Goal: Task Accomplishment & Management: Use online tool/utility

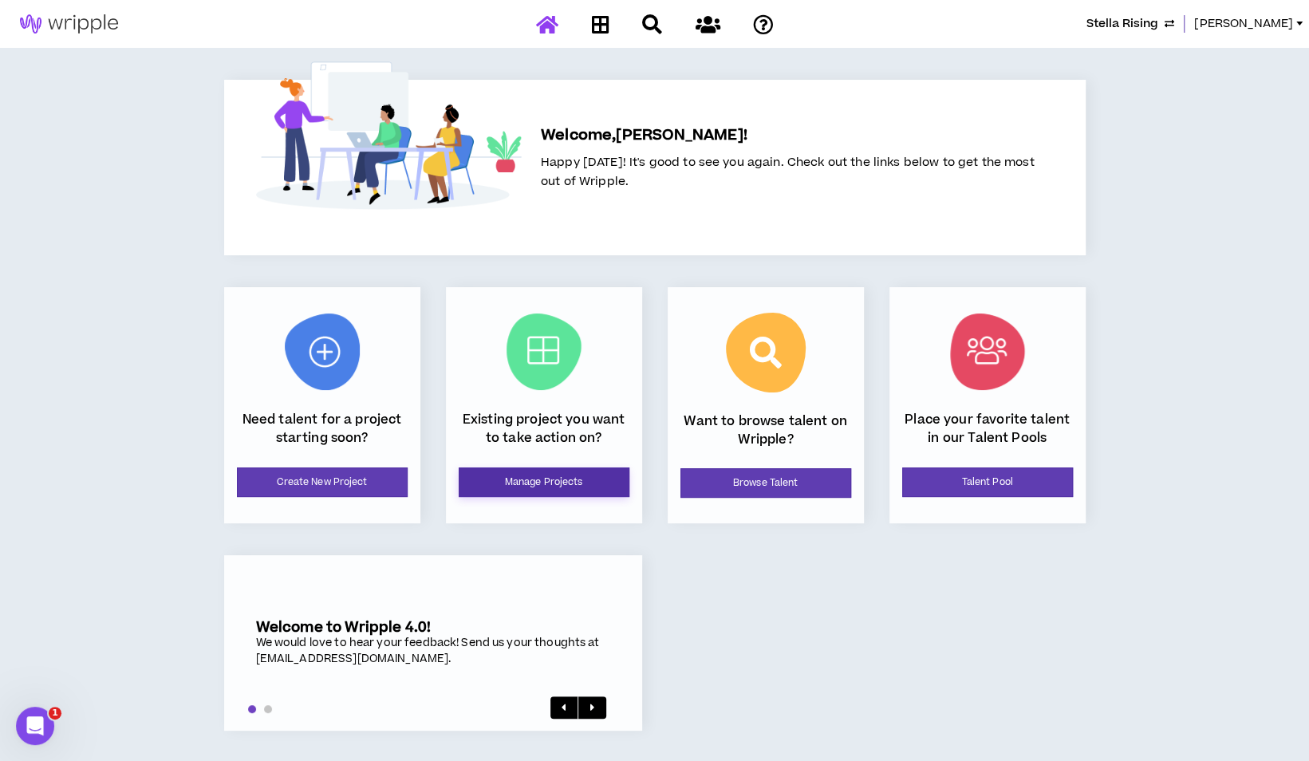
click at [553, 480] on link "Manage Projects" at bounding box center [544, 482] width 171 height 30
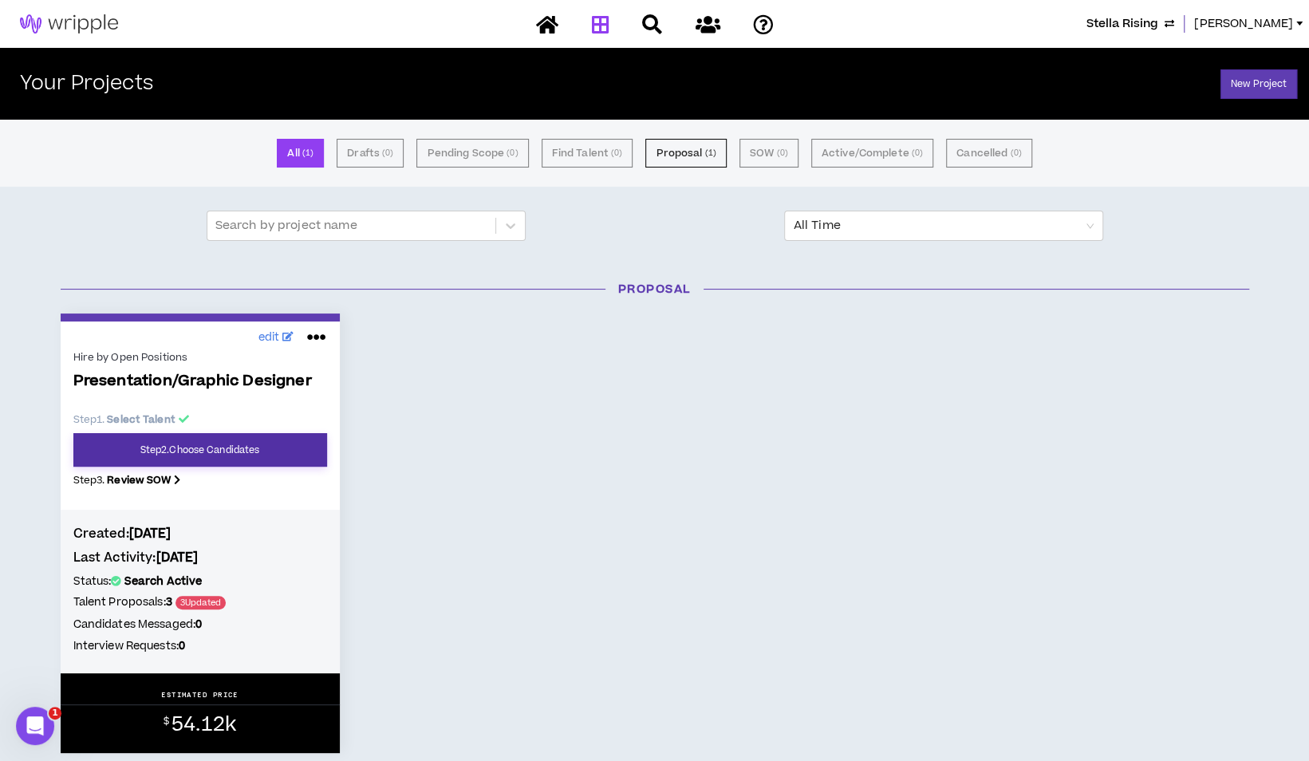
click at [254, 442] on link "Step 2 . Choose Candidates" at bounding box center [200, 449] width 254 height 33
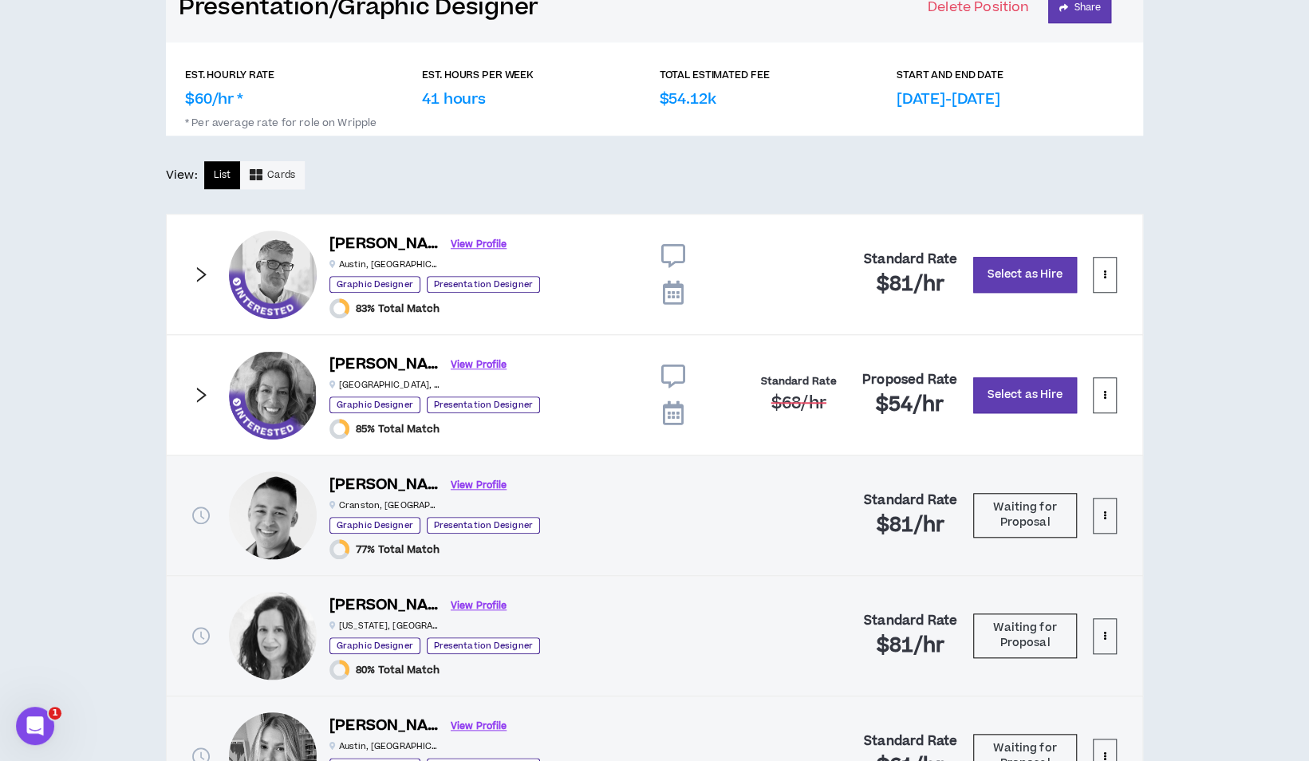
scroll to position [868, 0]
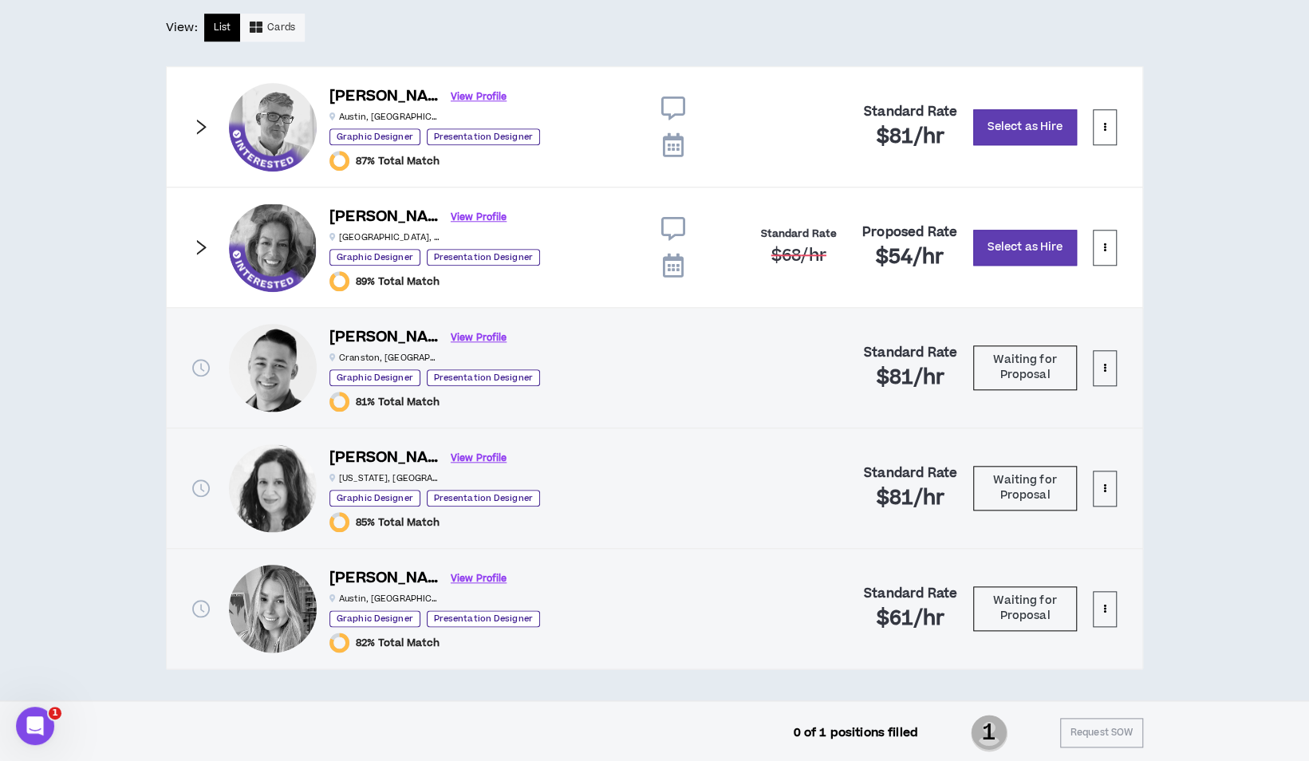
click at [197, 127] on icon "right" at bounding box center [201, 127] width 18 height 18
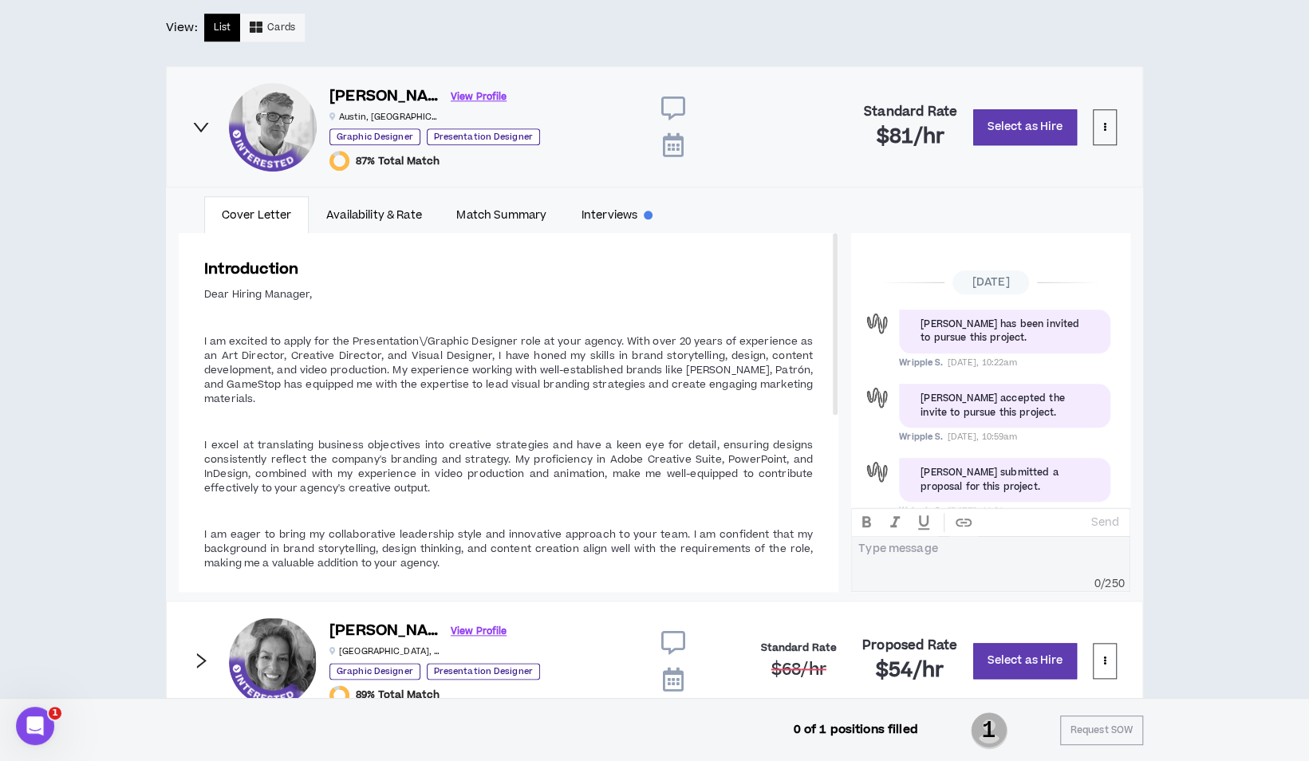
scroll to position [184, 0]
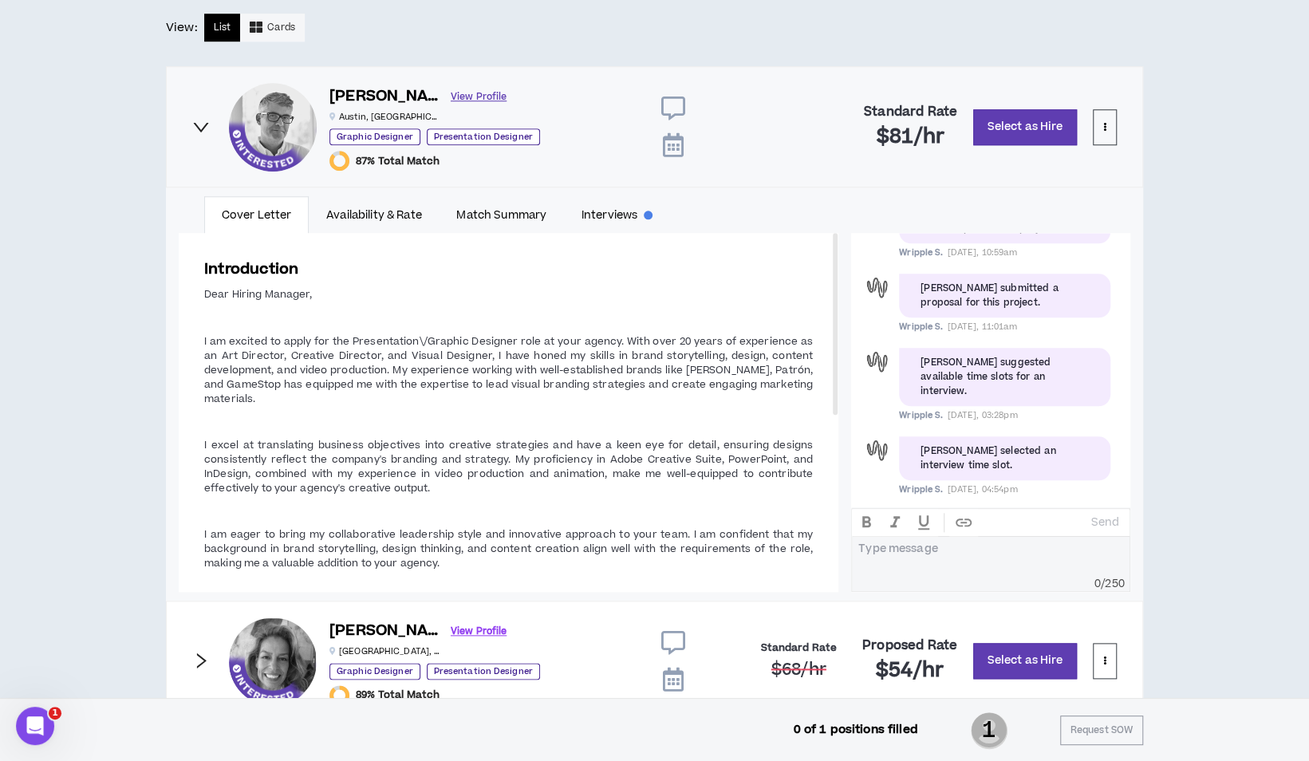
click at [451, 91] on link "View Profile" at bounding box center [479, 97] width 56 height 28
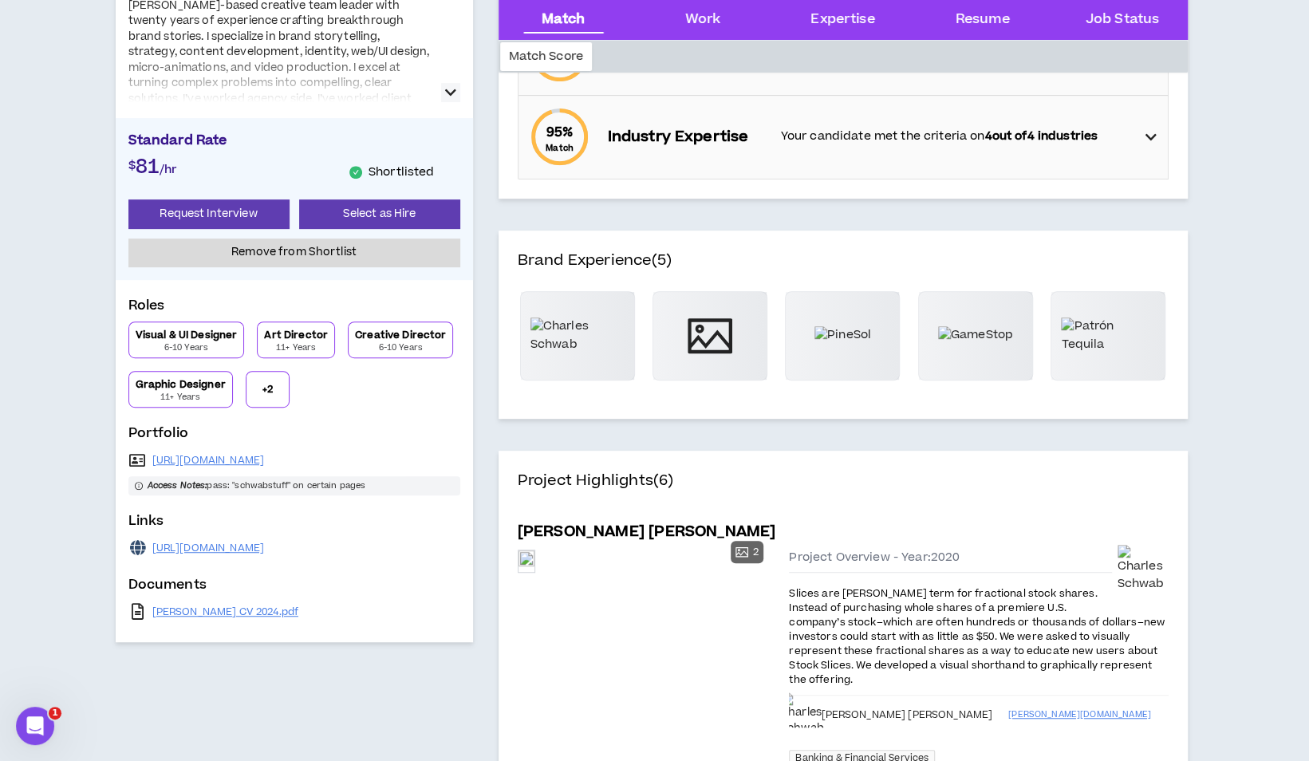
scroll to position [399, 0]
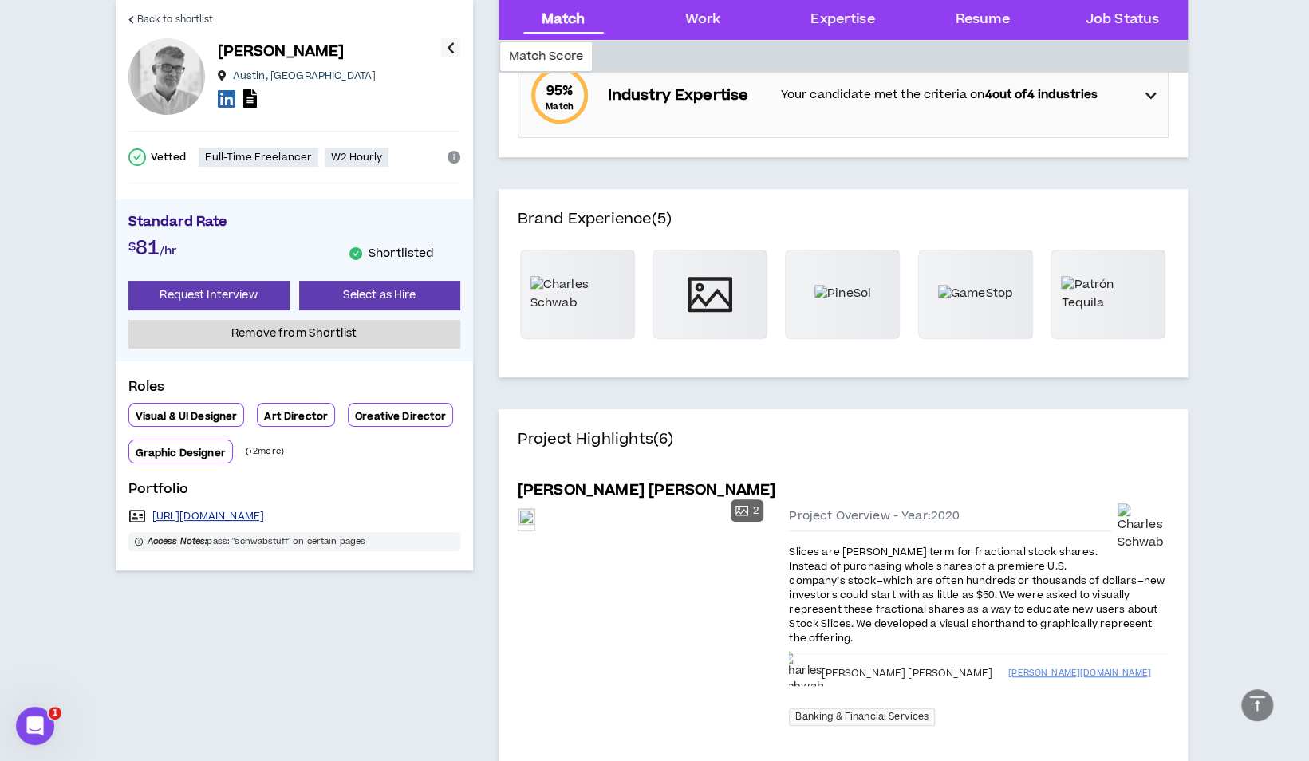
click at [265, 512] on link "https://gregscreative.com/" at bounding box center [208, 516] width 112 height 13
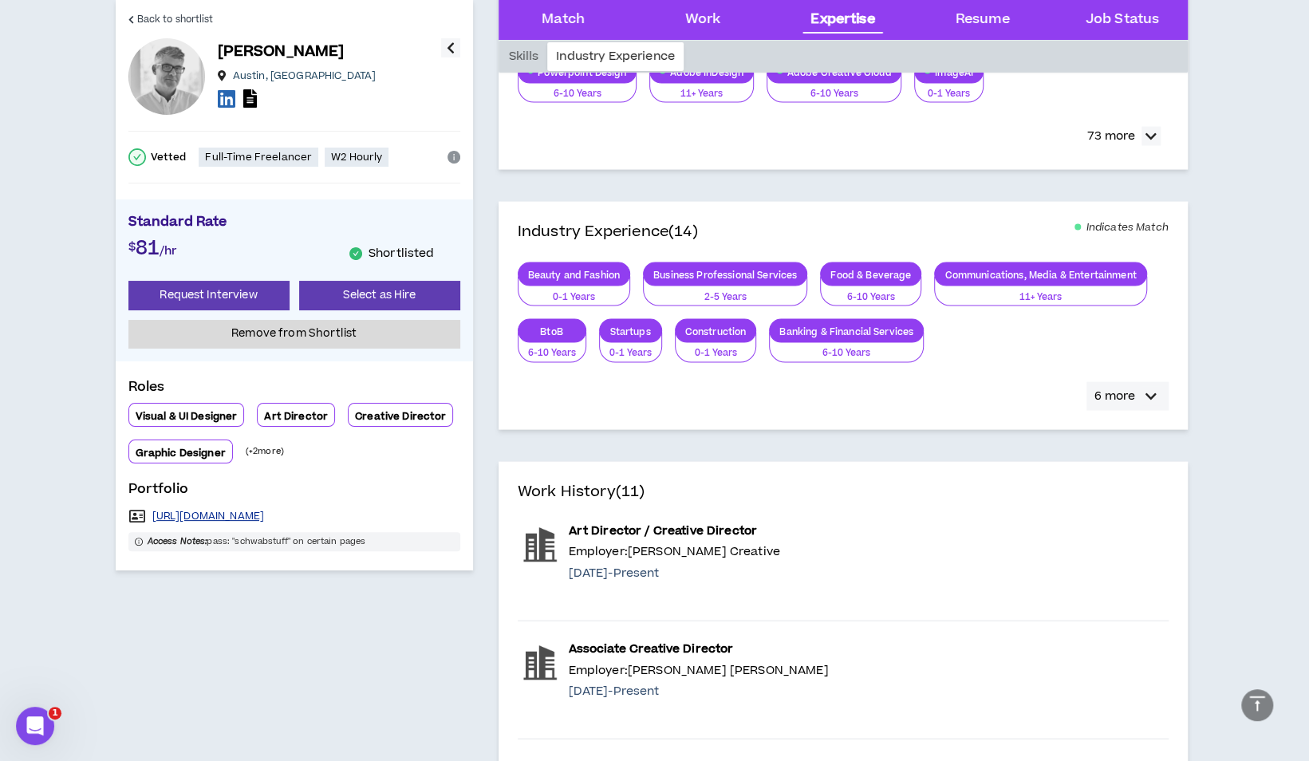
scroll to position [1993, 0]
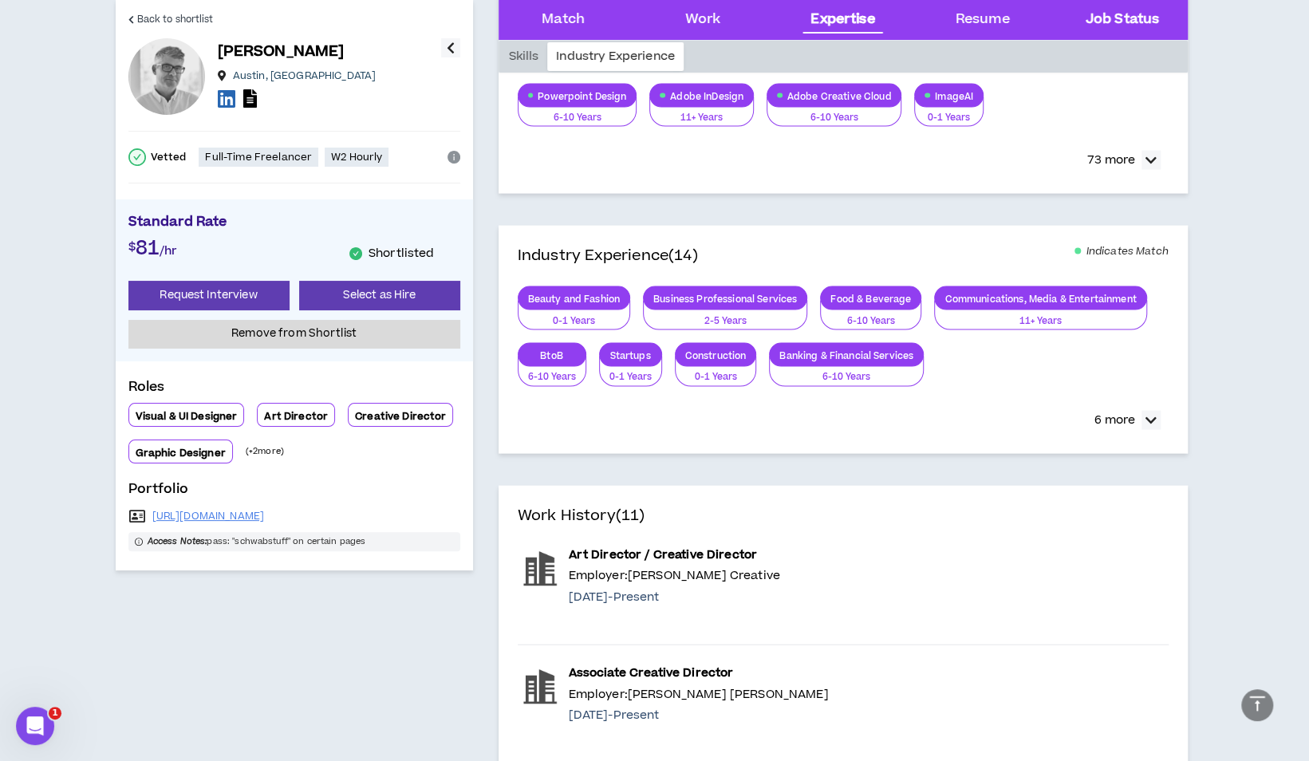
click at [1134, 10] on Status "Job Status" at bounding box center [1121, 20] width 73 height 21
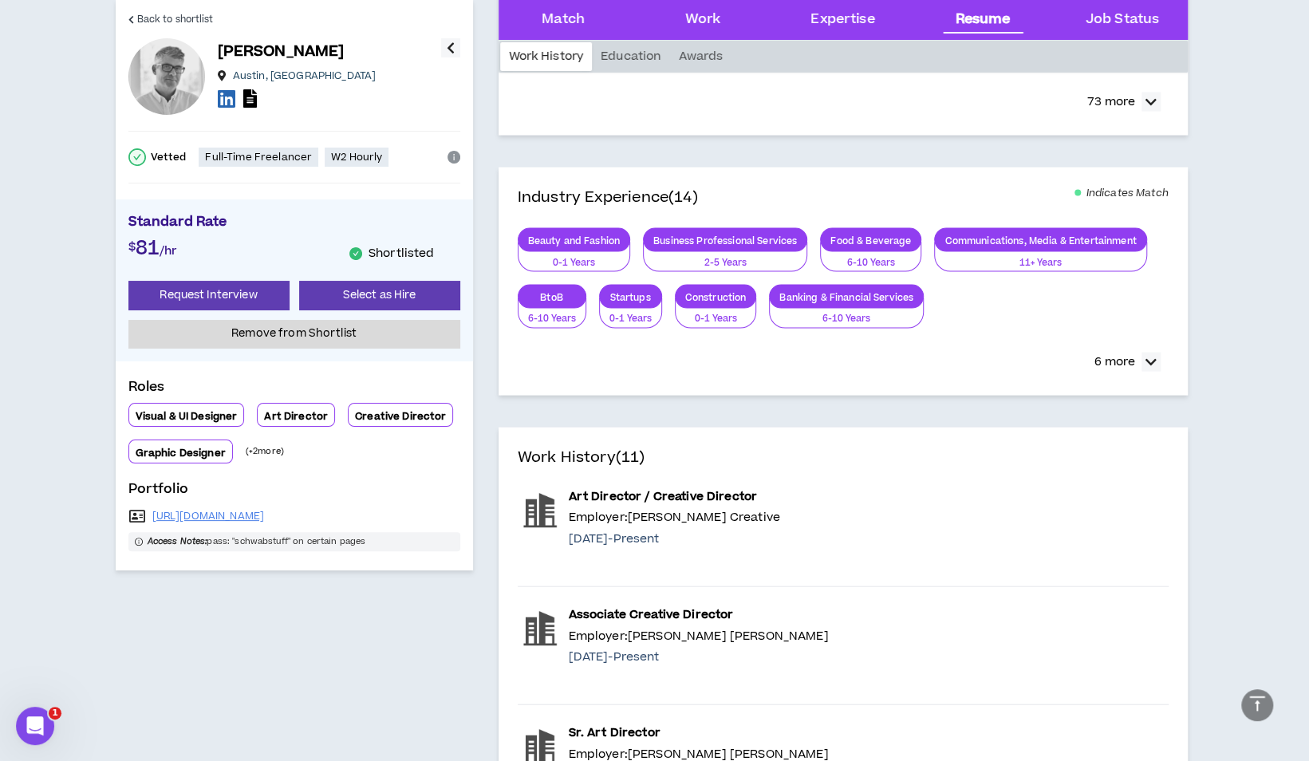
scroll to position [2045, 0]
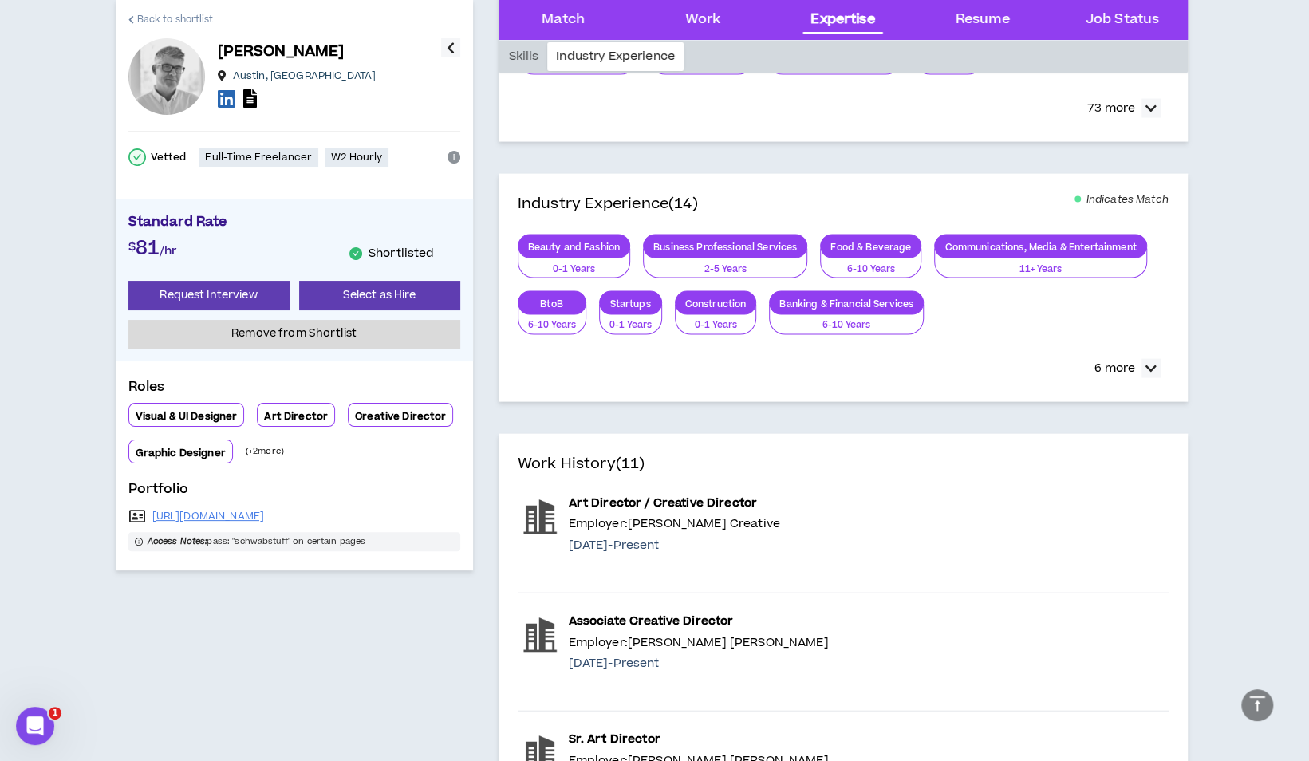
click at [167, 13] on span "Back to shortlist" at bounding box center [175, 19] width 77 height 15
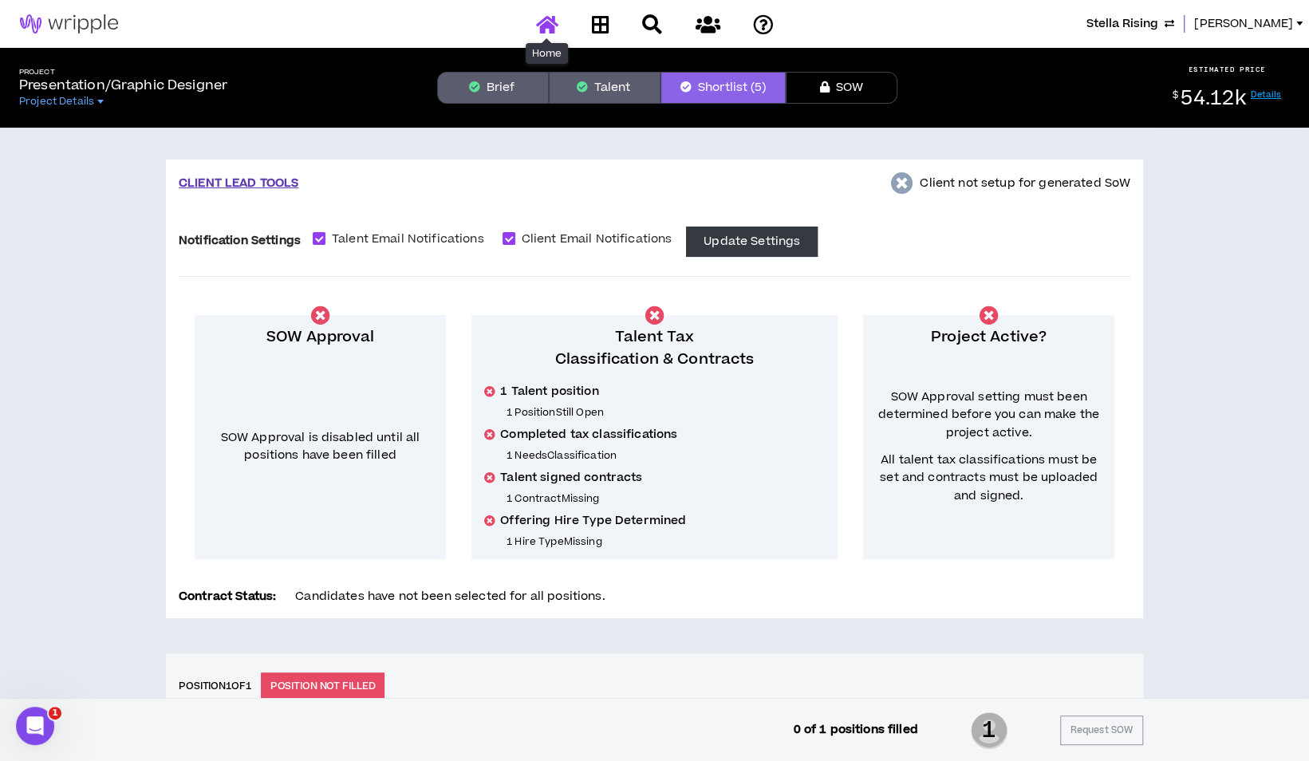
click at [549, 21] on icon at bounding box center [547, 24] width 22 height 20
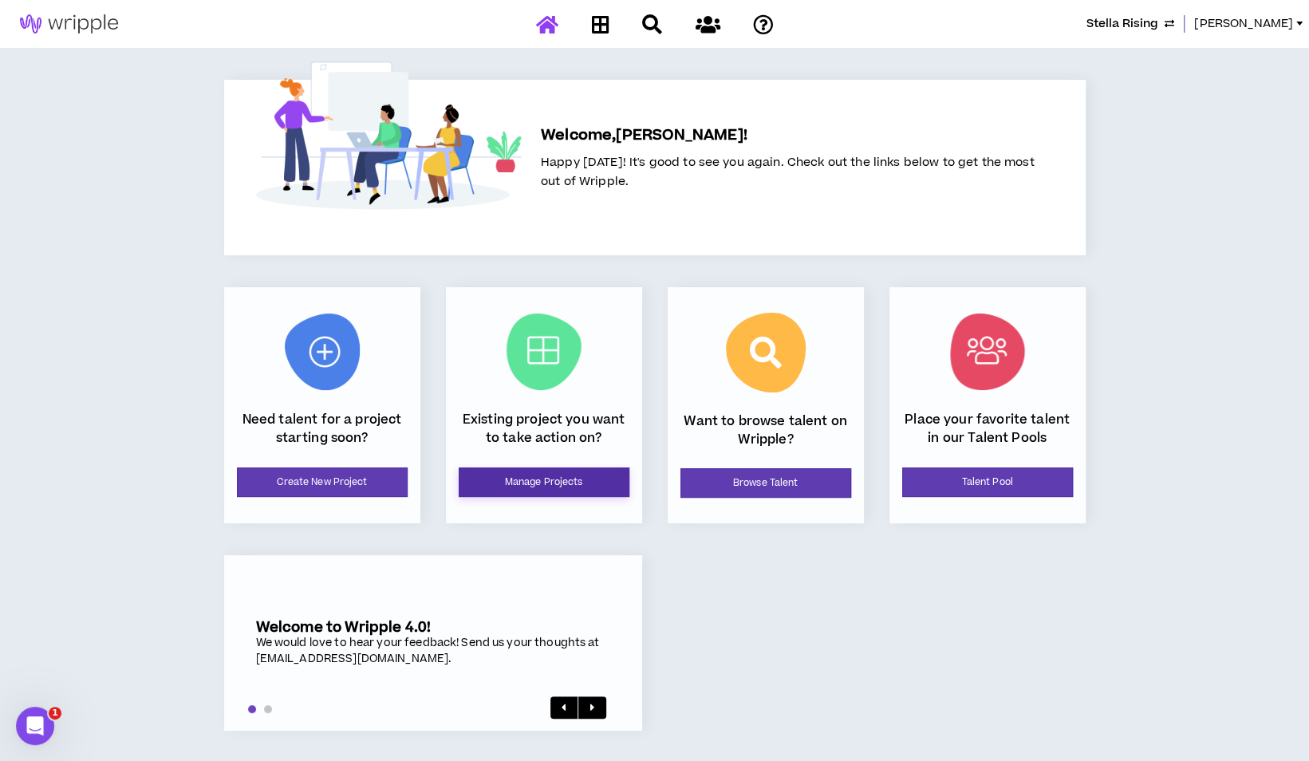
click at [553, 480] on link "Manage Projects" at bounding box center [544, 482] width 171 height 30
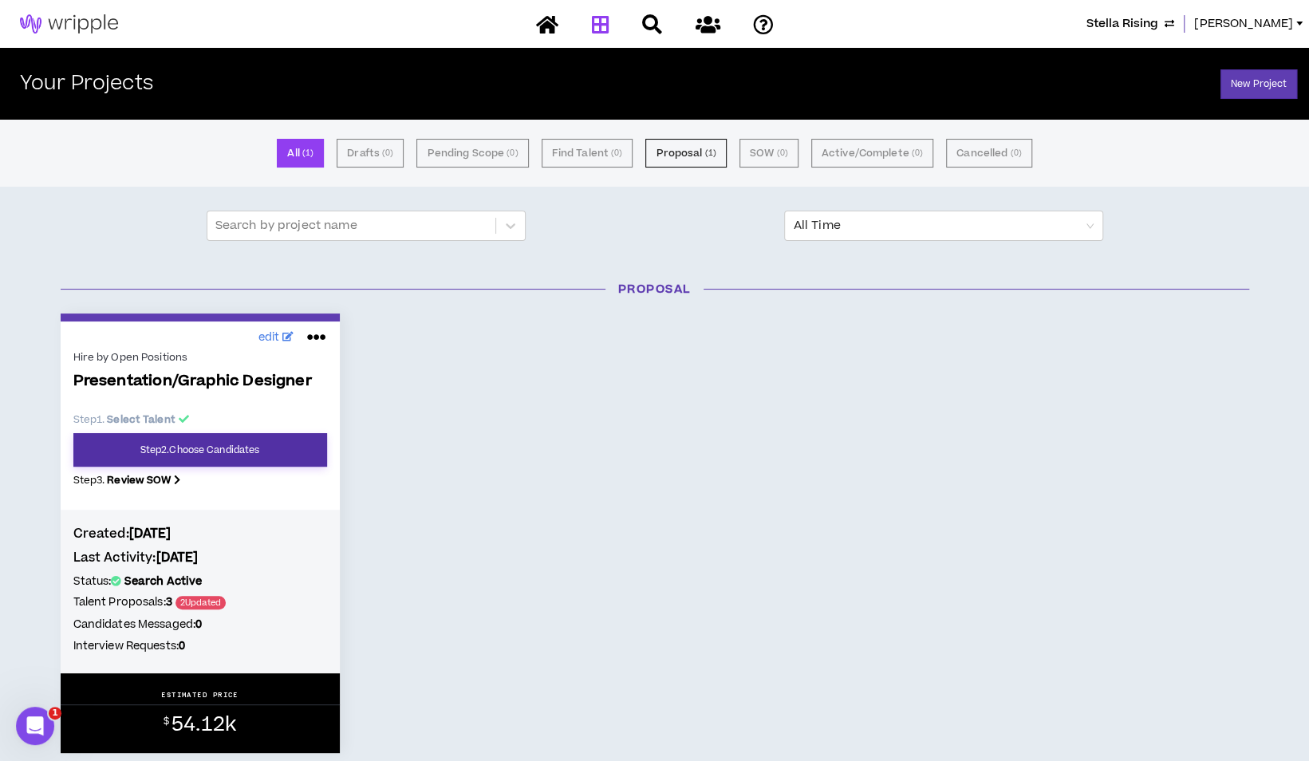
click at [323, 456] on link "Step 2 . Choose Candidates" at bounding box center [200, 449] width 254 height 33
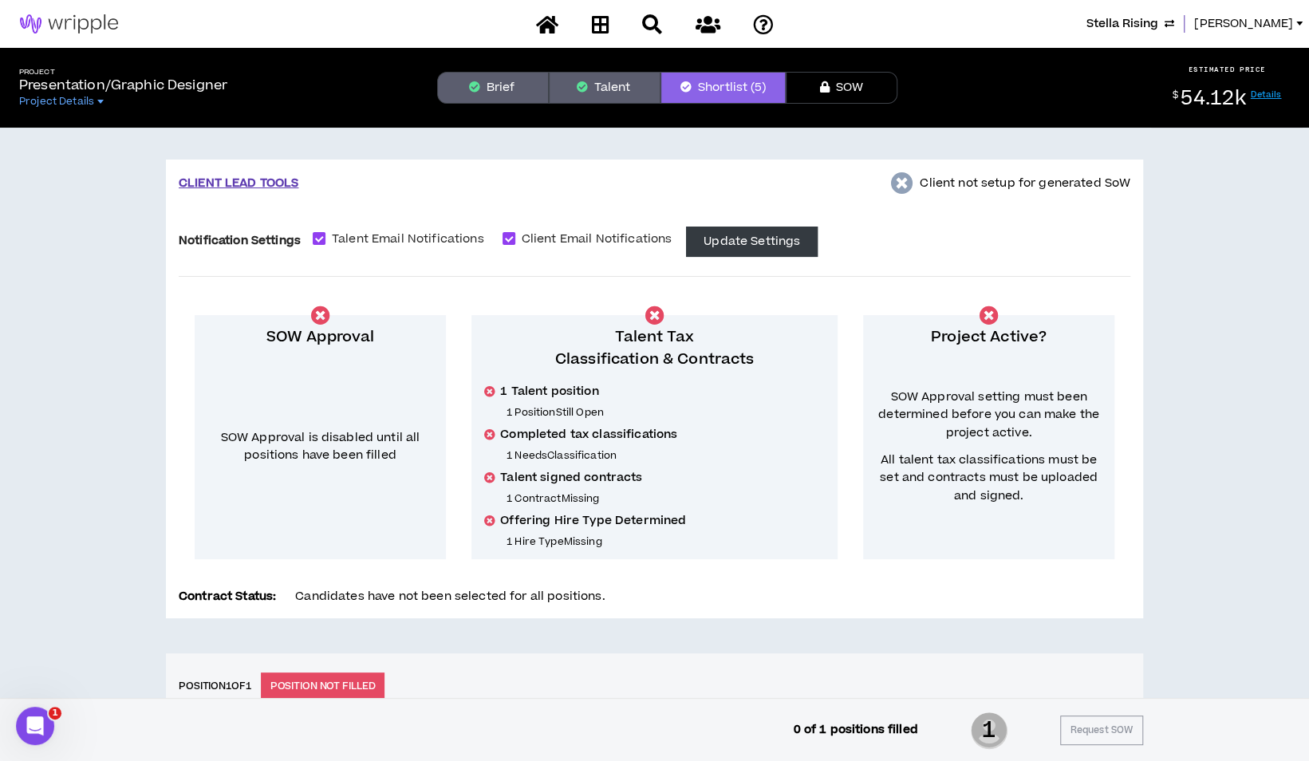
click at [611, 91] on button "Talent" at bounding box center [605, 88] width 112 height 32
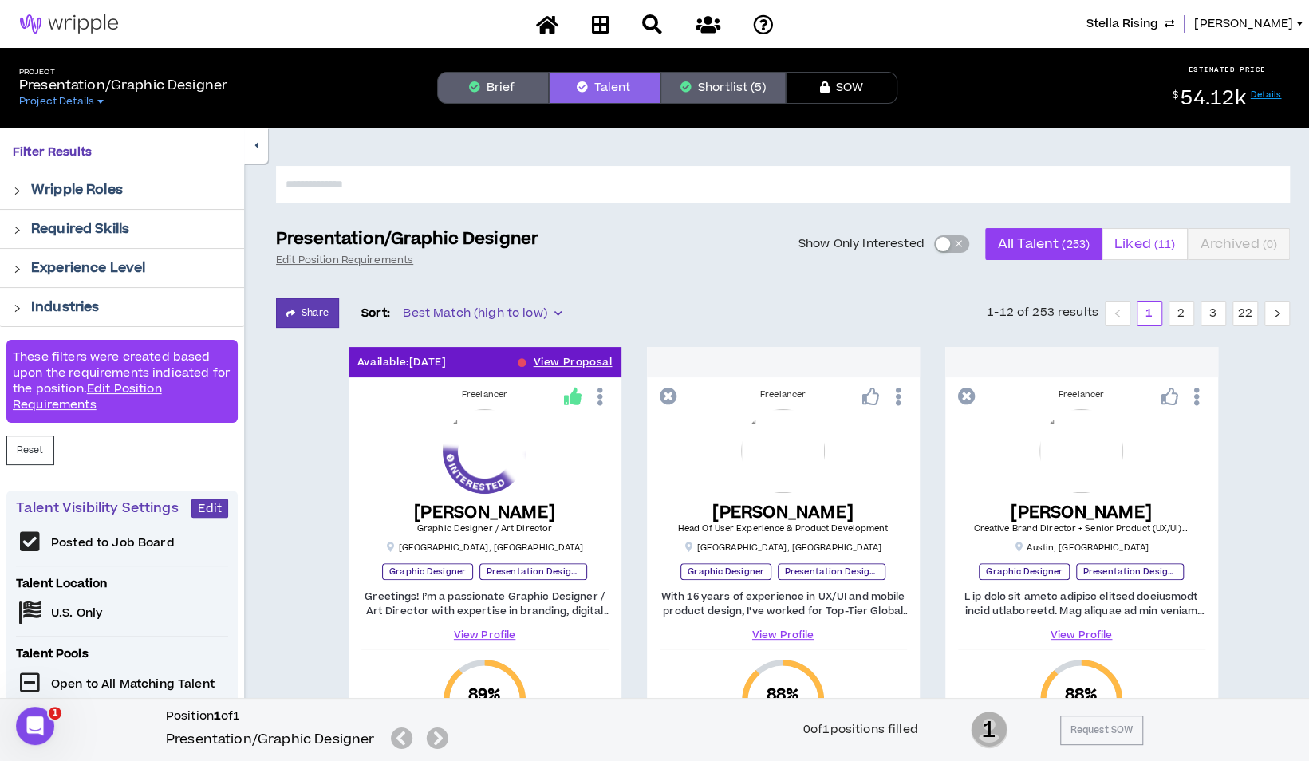
click at [1141, 238] on span "Liked ( 11 )" at bounding box center [1144, 244] width 61 height 38
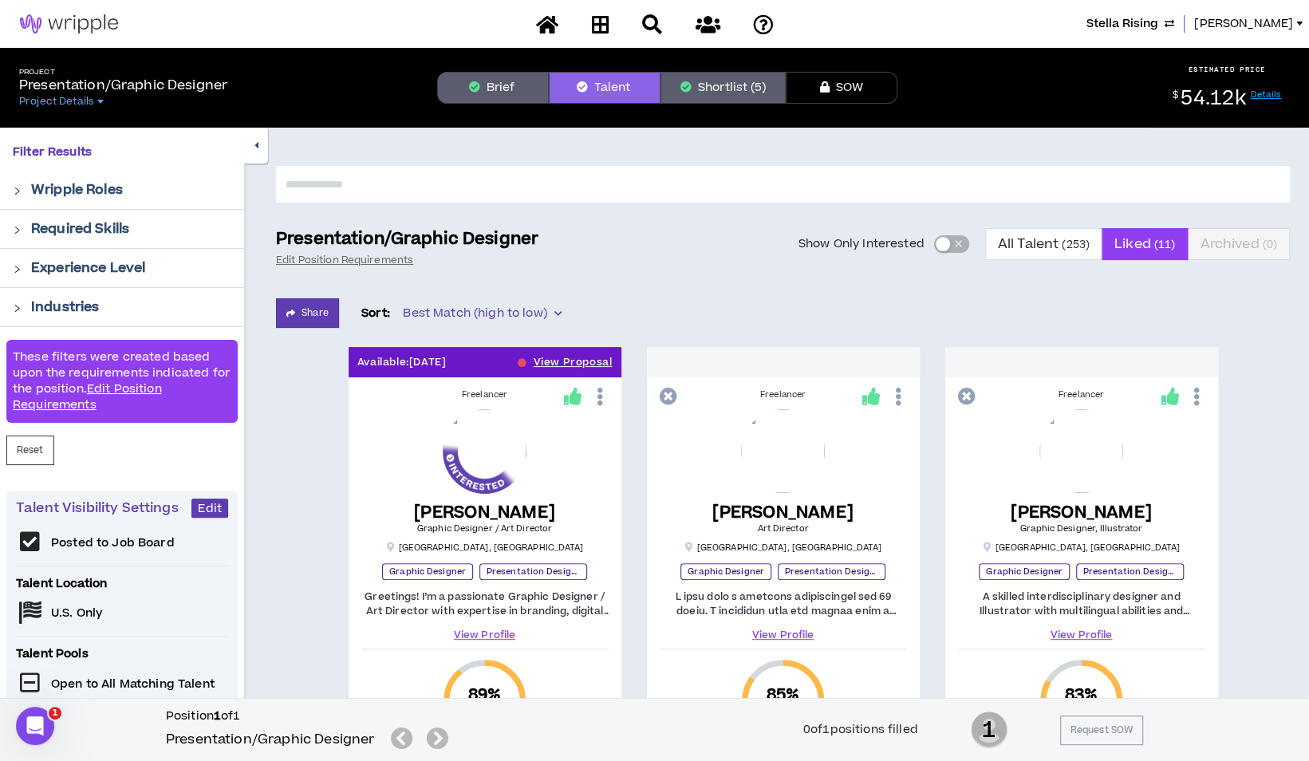
click at [751, 91] on button "Shortlist (5)" at bounding box center [722, 88] width 125 height 32
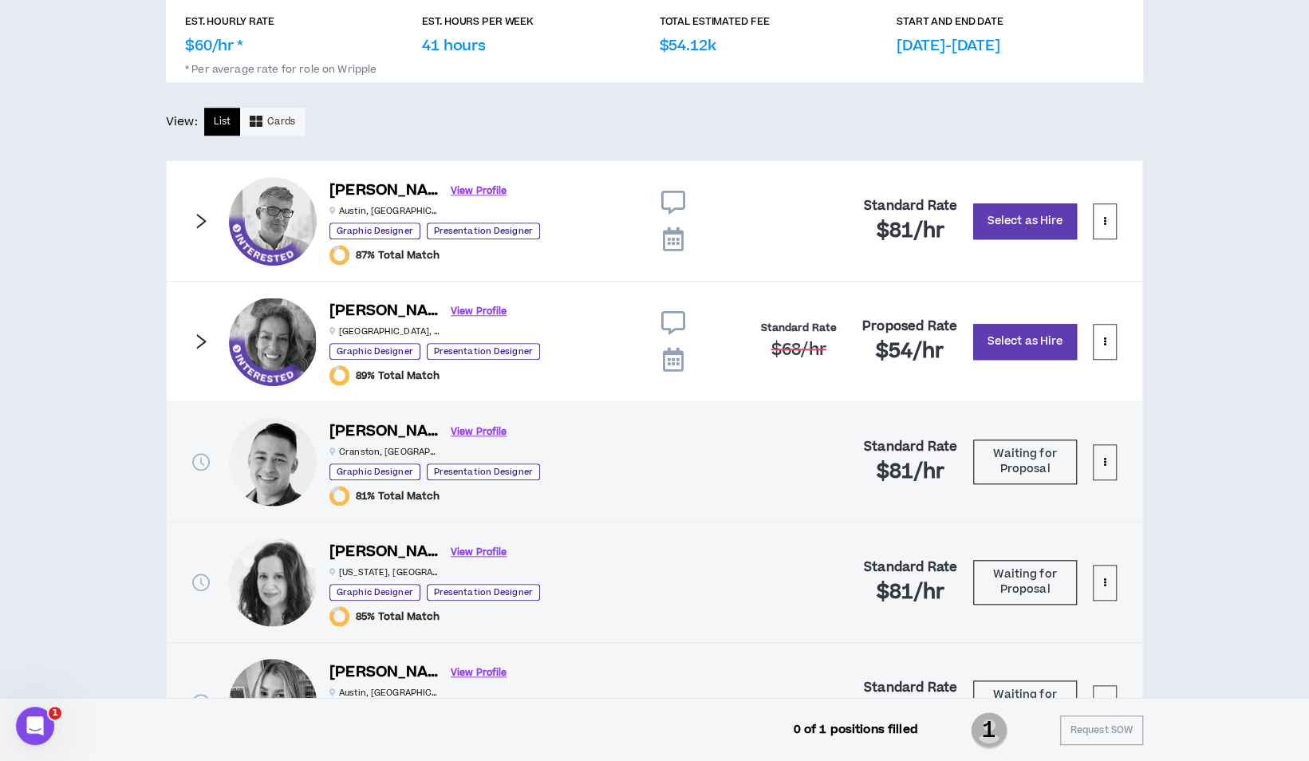
scroll to position [868, 0]
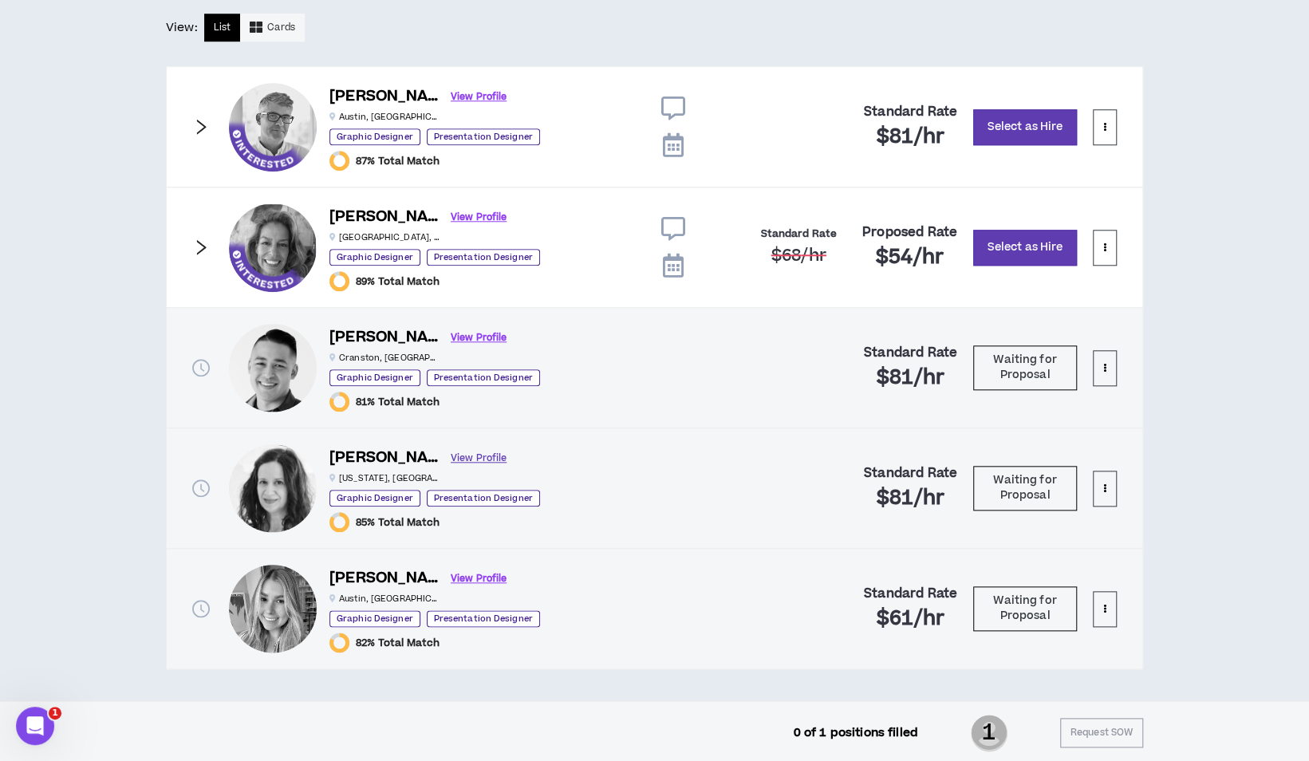
click at [451, 448] on link "View Profile" at bounding box center [479, 458] width 56 height 28
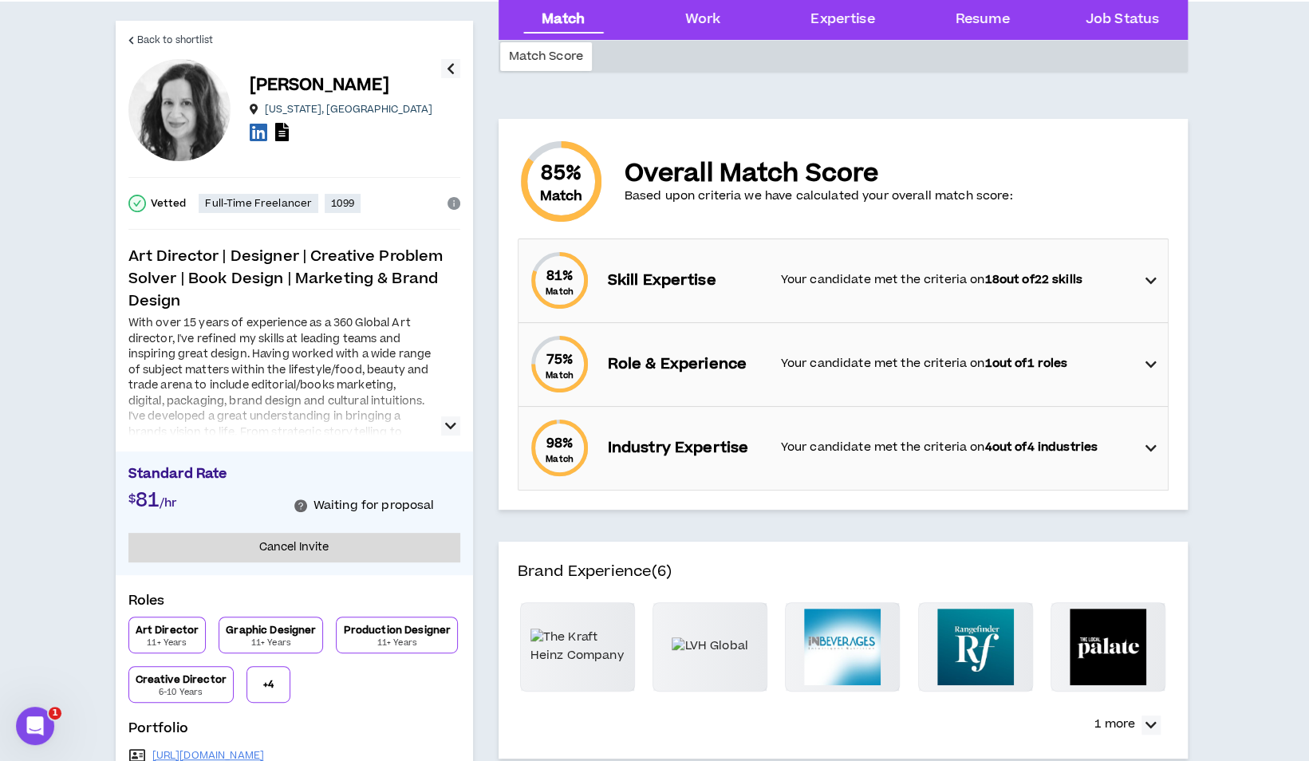
scroll to position [80, 0]
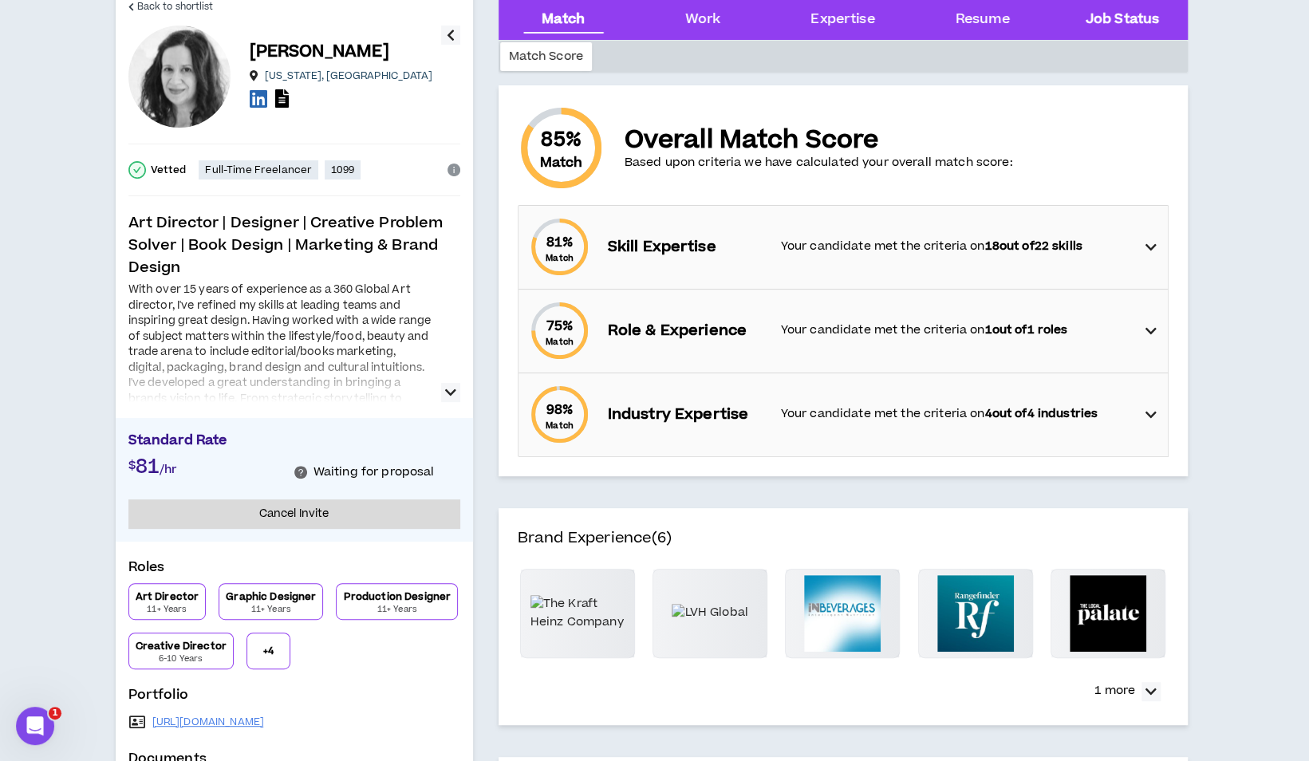
click at [1112, 13] on Status "Job Status" at bounding box center [1121, 20] width 73 height 21
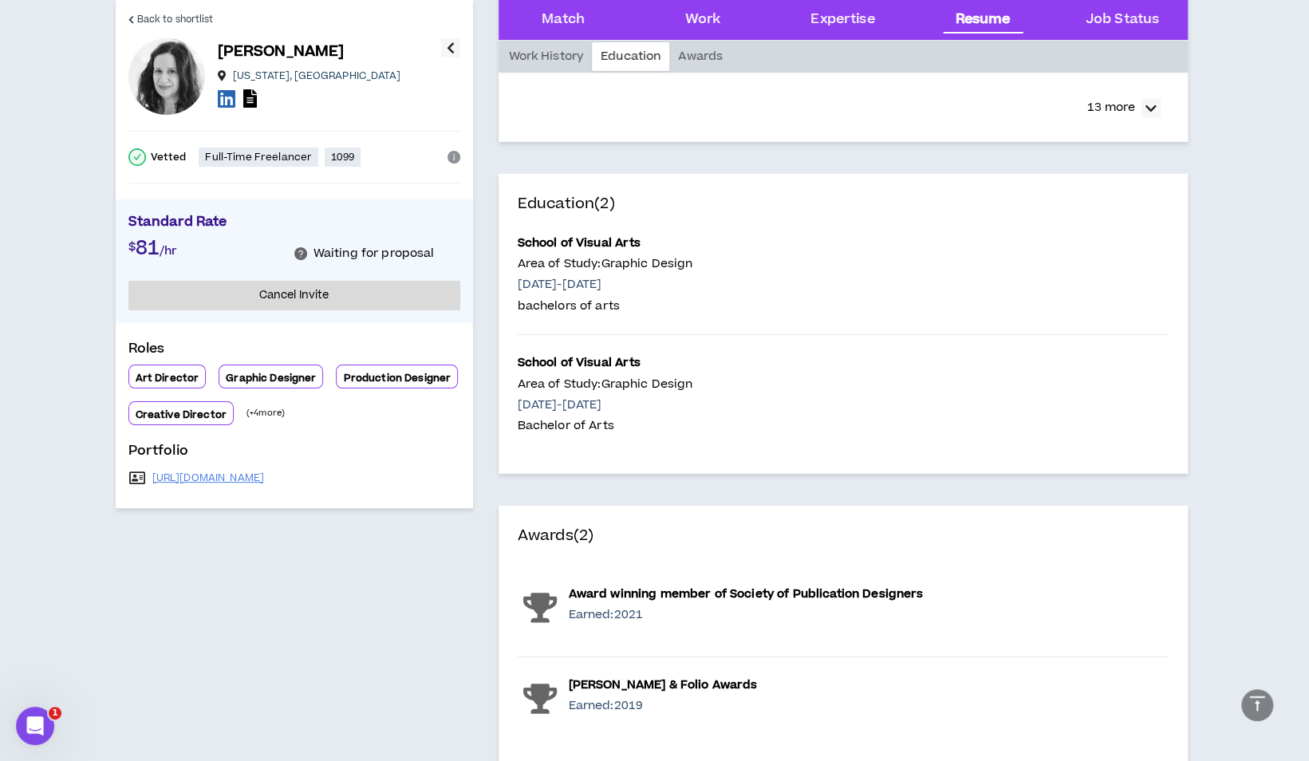
scroll to position [2512, 0]
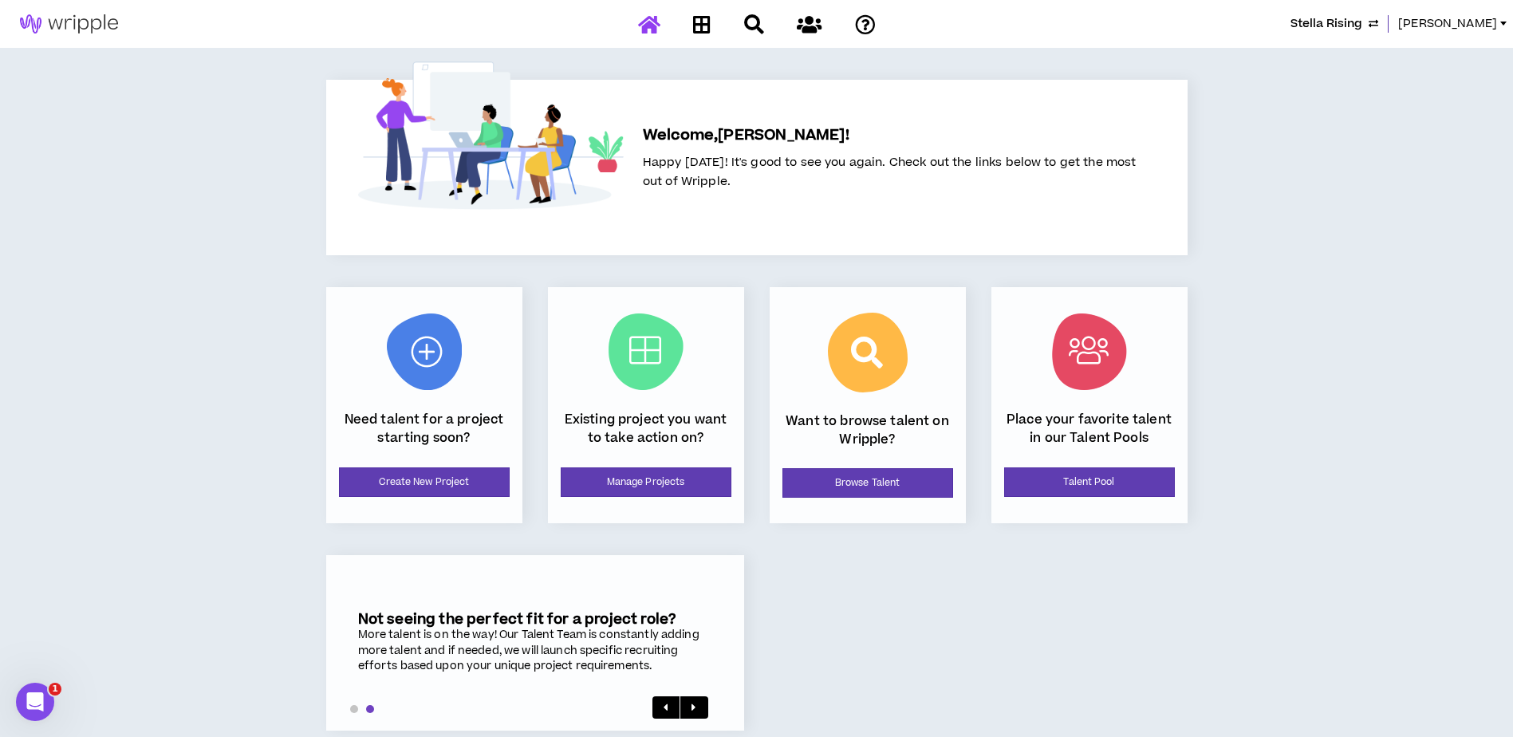
click at [1478, 27] on span "[PERSON_NAME]" at bounding box center [1447, 24] width 99 height 18
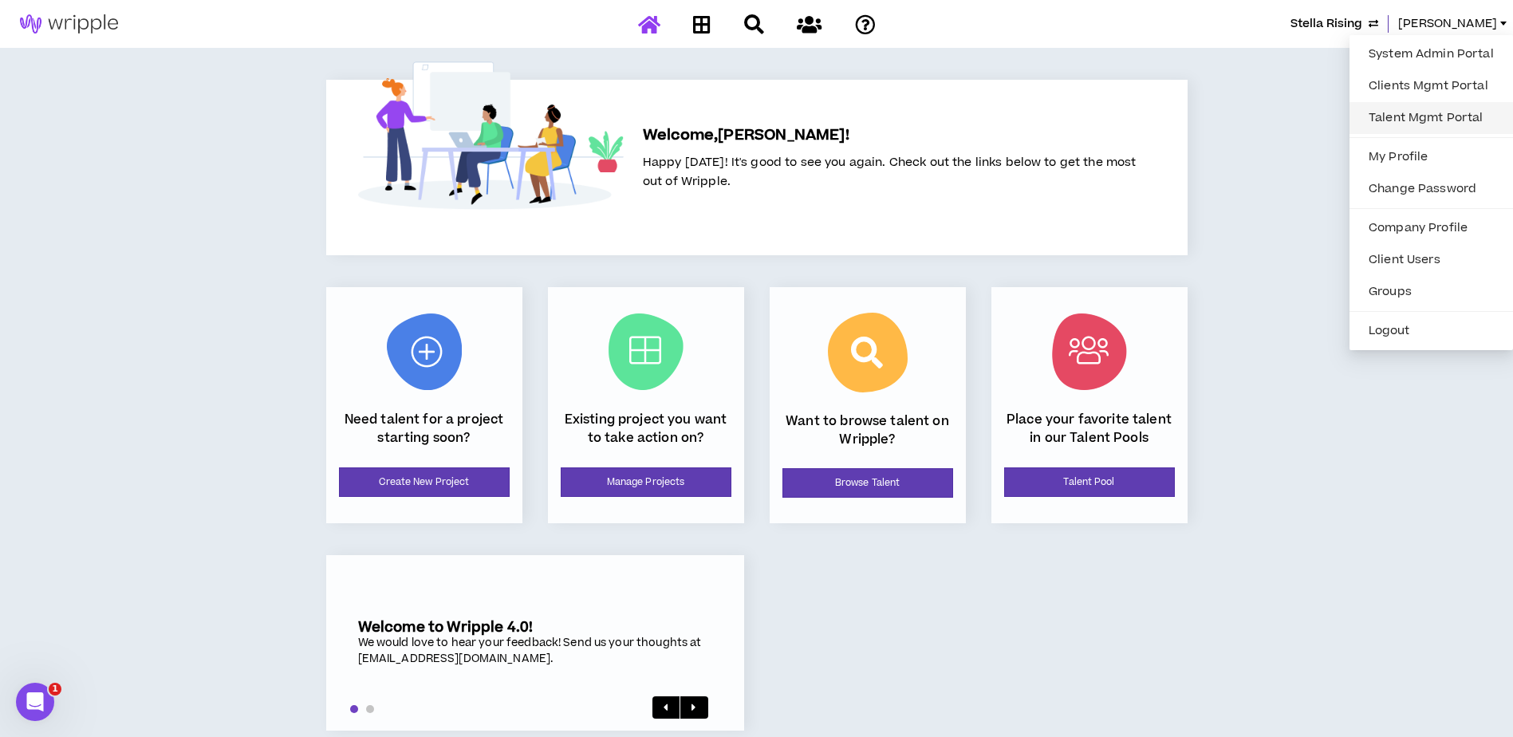
click at [1424, 118] on link "Talent Mgmt Portal" at bounding box center [1431, 118] width 144 height 24
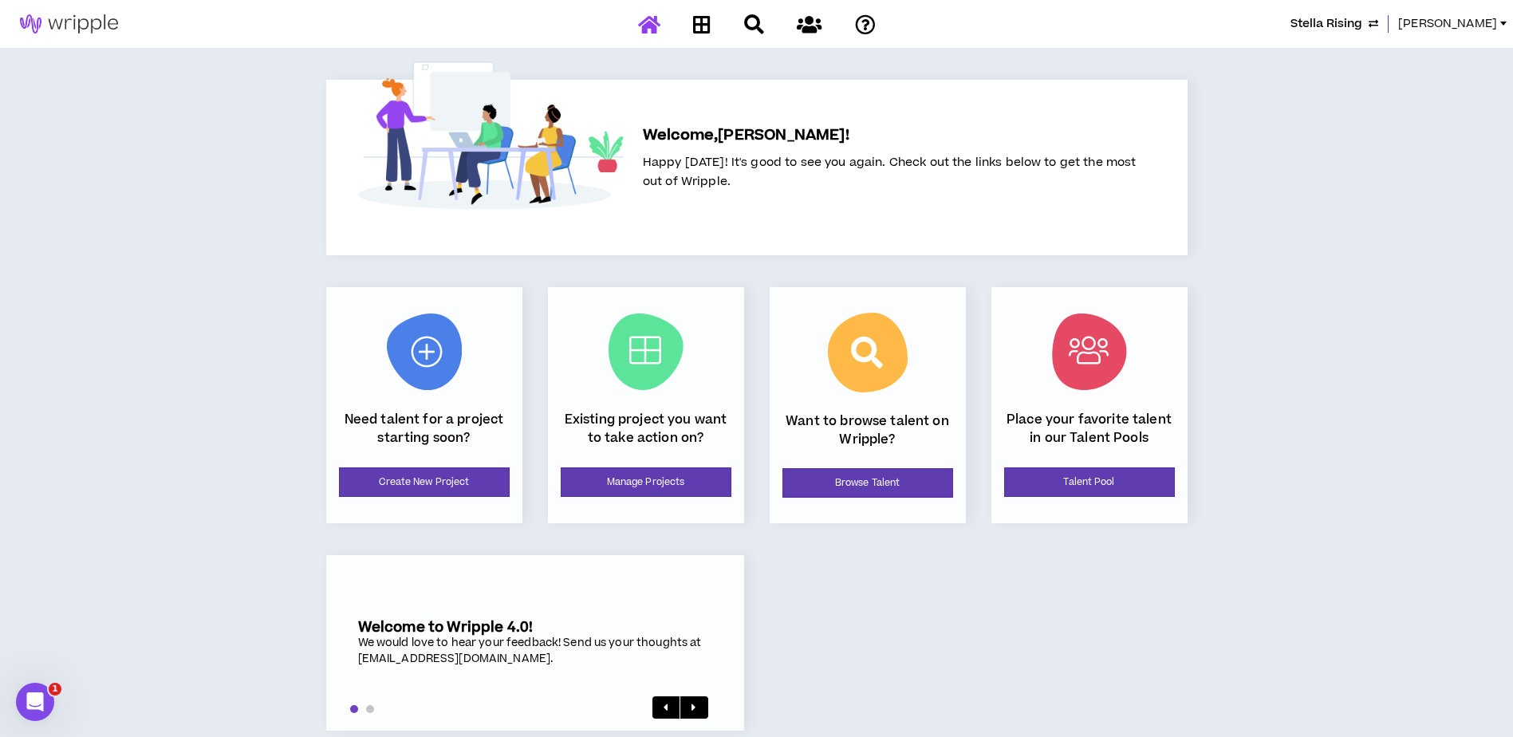
click at [1490, 25] on span "[PERSON_NAME]" at bounding box center [1447, 24] width 99 height 18
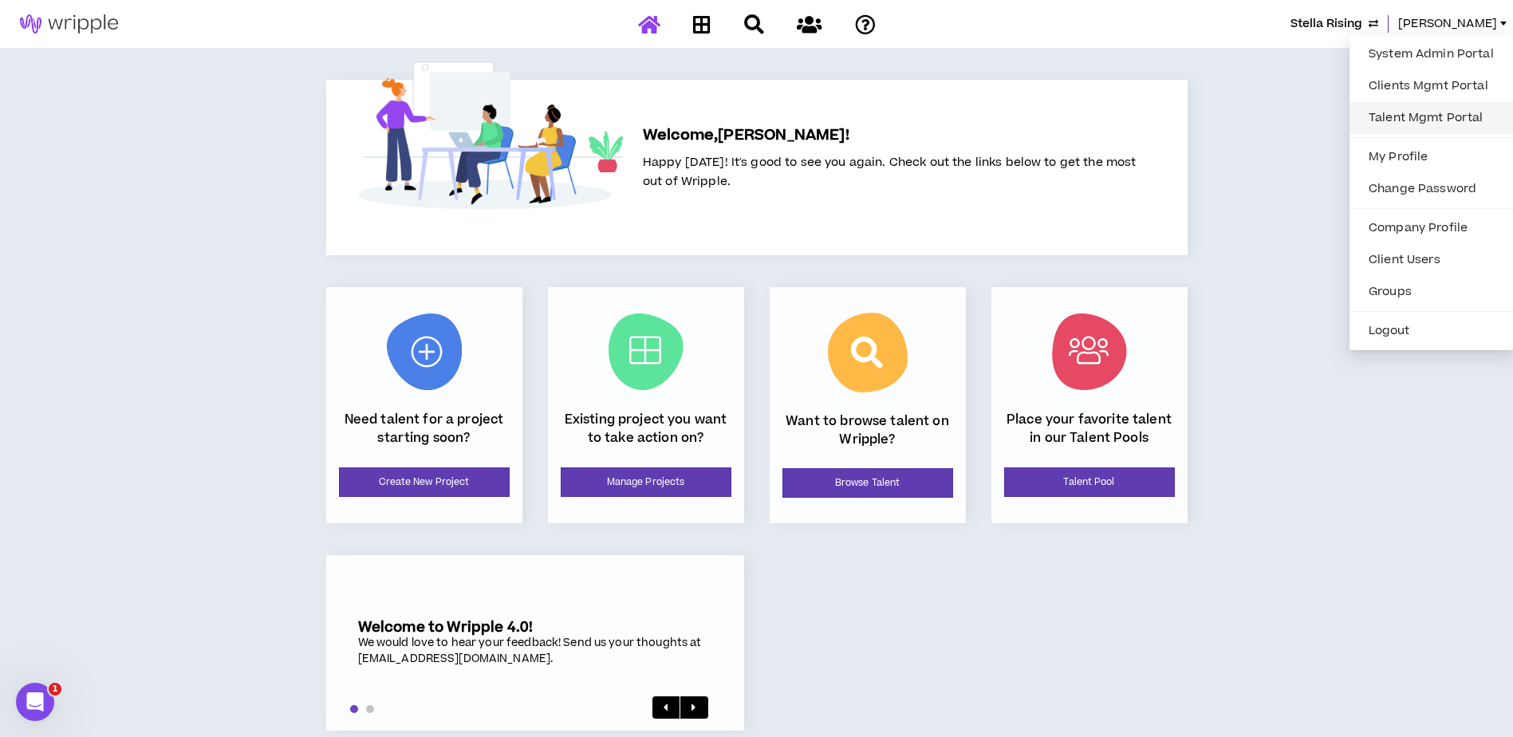
click at [1402, 124] on link "Talent Mgmt Portal" at bounding box center [1431, 118] width 144 height 24
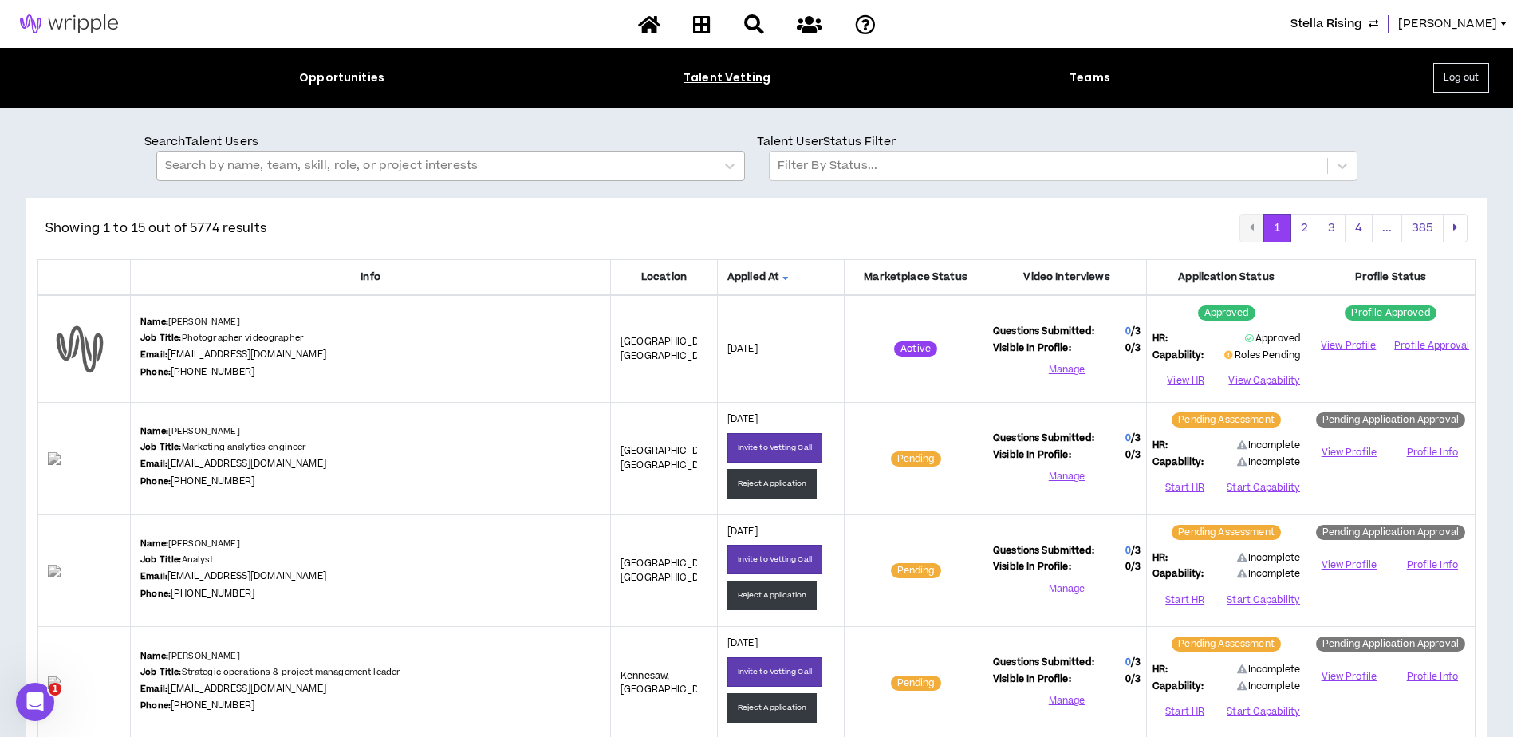
click at [455, 165] on div at bounding box center [435, 165] width 541 height 21
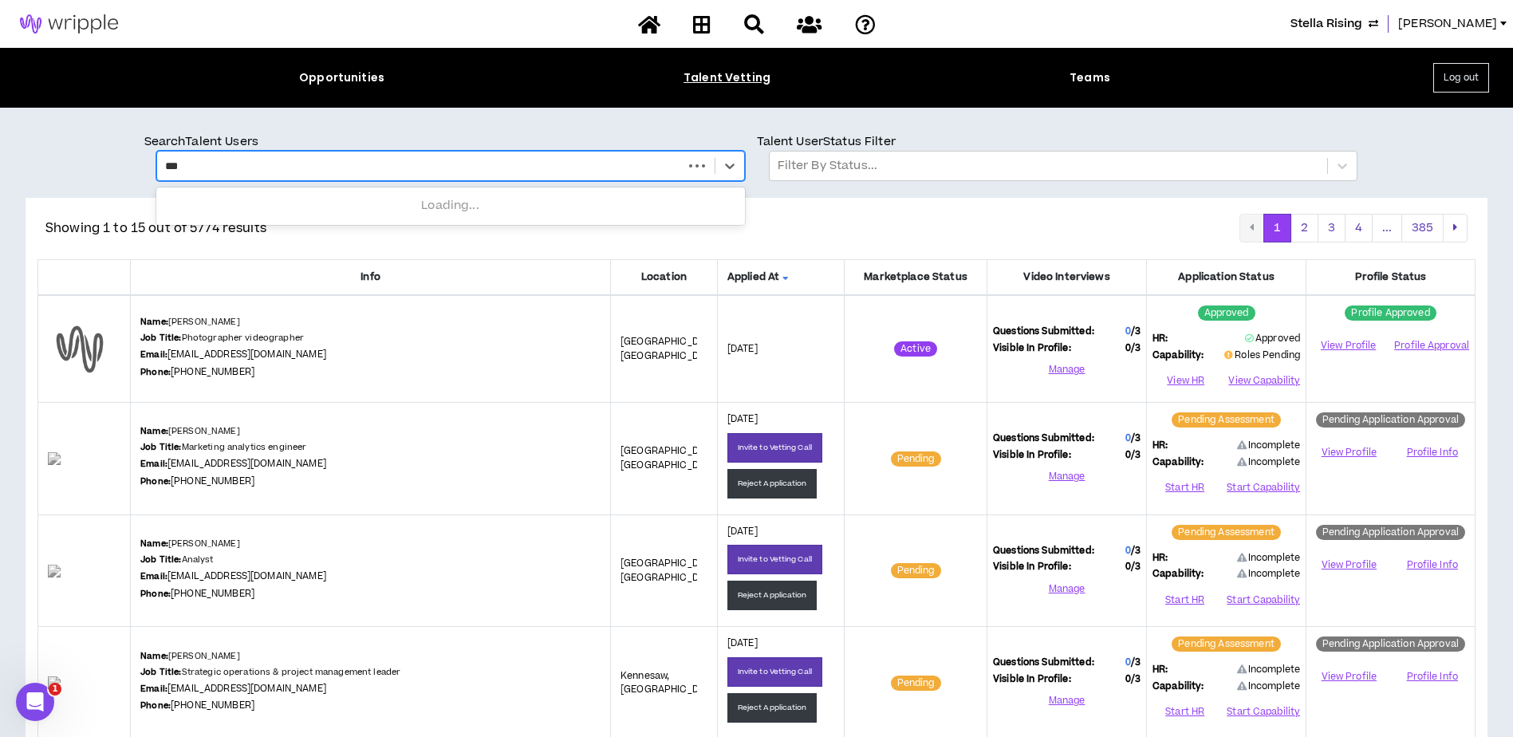
type input "****"
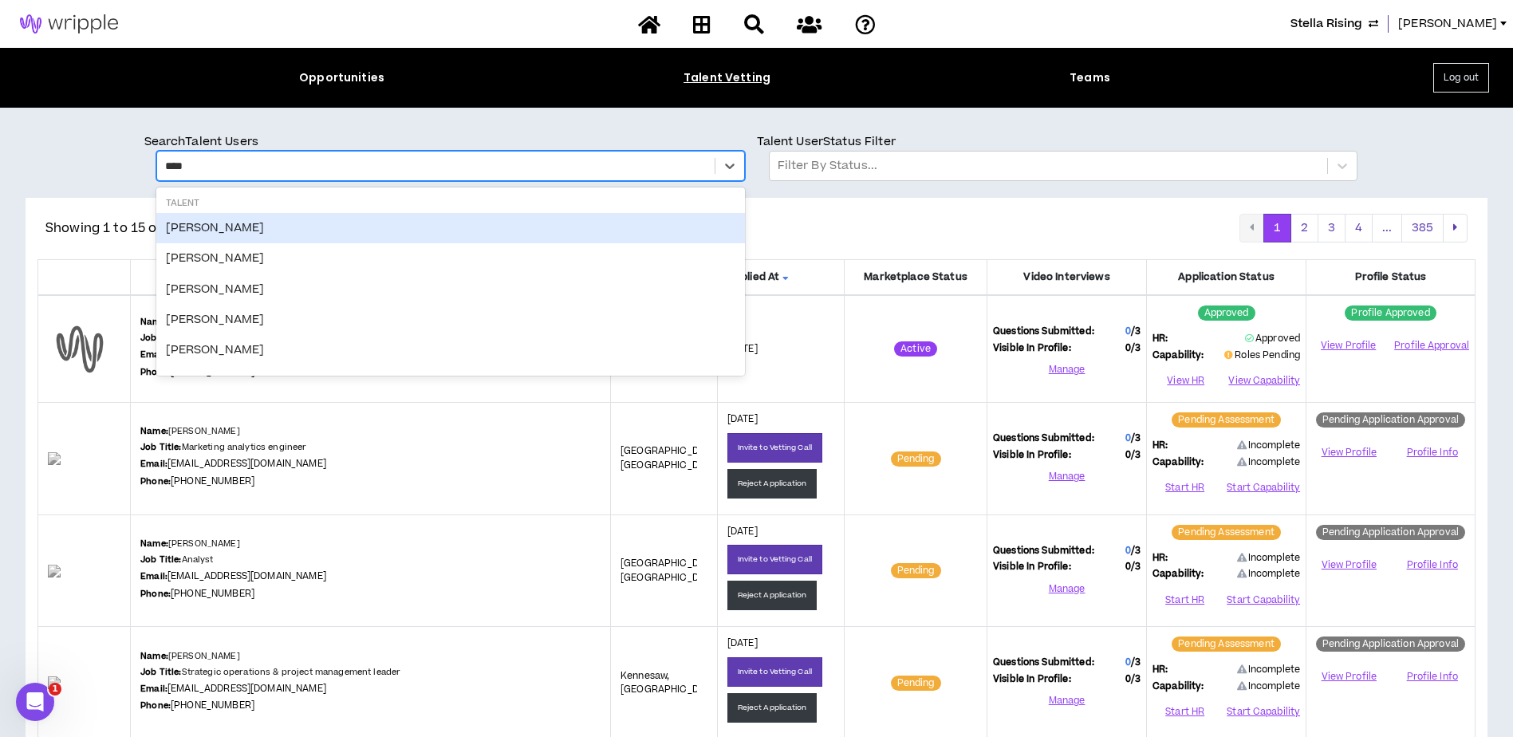
click at [421, 225] on div "Gregory Millman" at bounding box center [450, 228] width 588 height 30
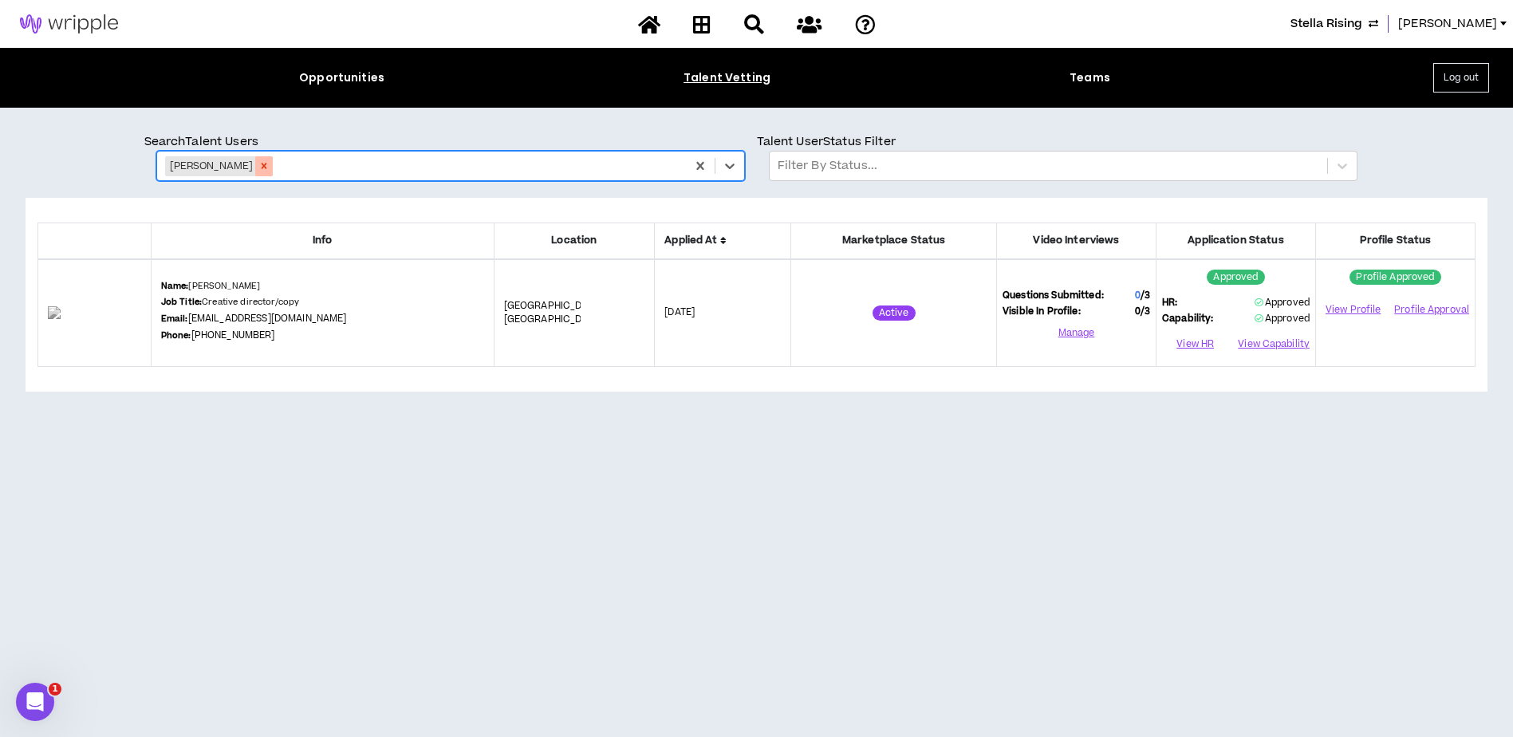
click at [266, 165] on icon "Remove Gregory Millman" at bounding box center [263, 165] width 11 height 11
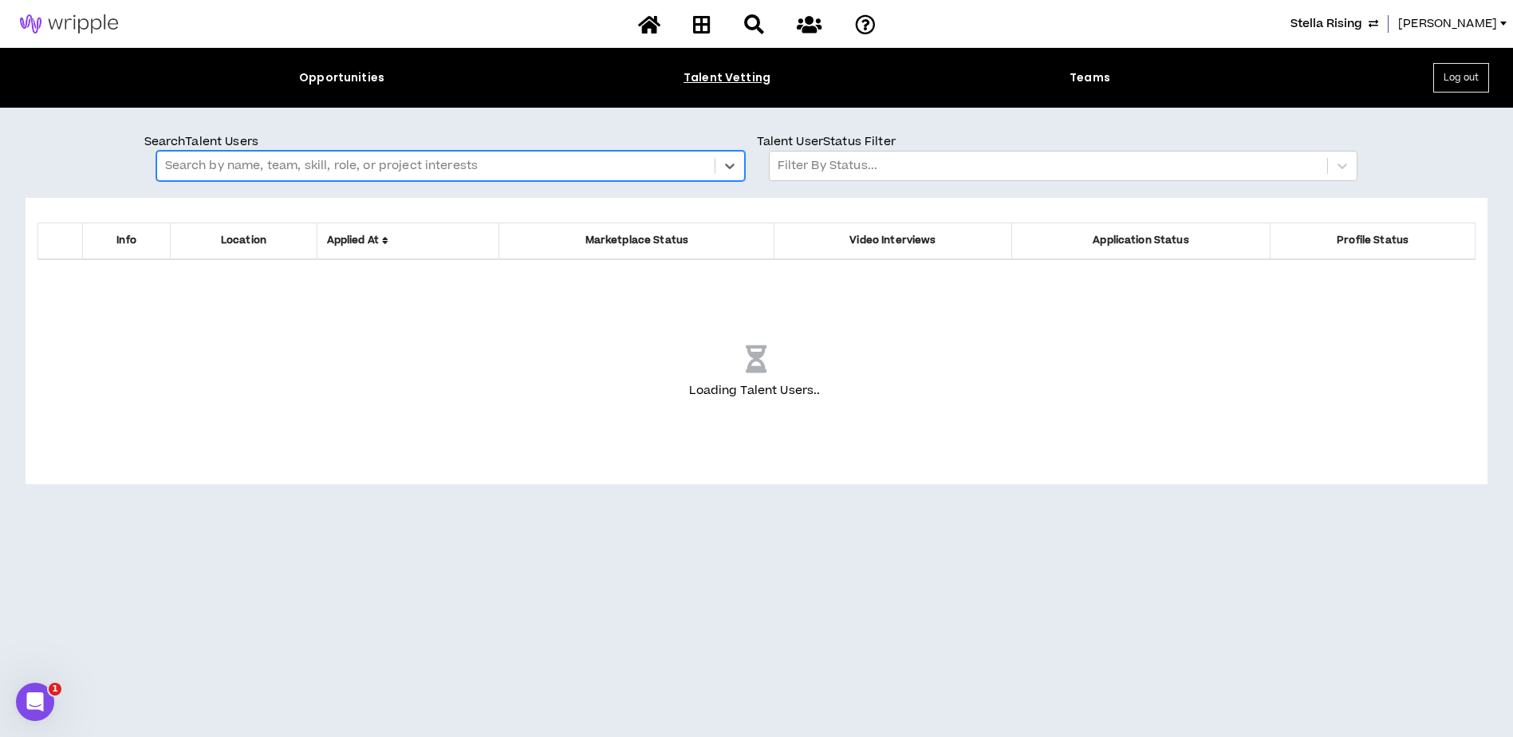
click at [266, 165] on div at bounding box center [435, 165] width 541 height 21
type input "**********"
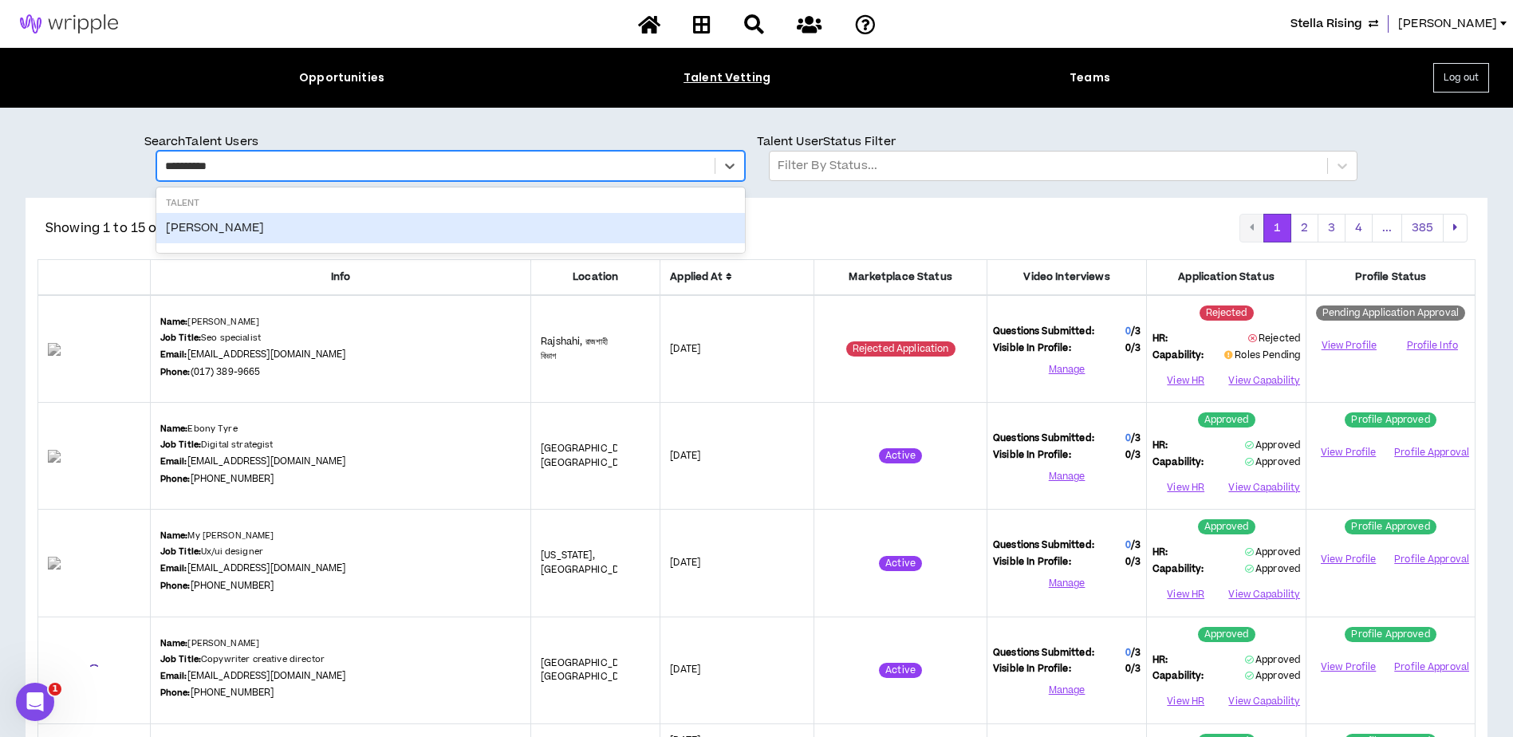
click at [227, 236] on div "Greg Smith" at bounding box center [450, 228] width 588 height 30
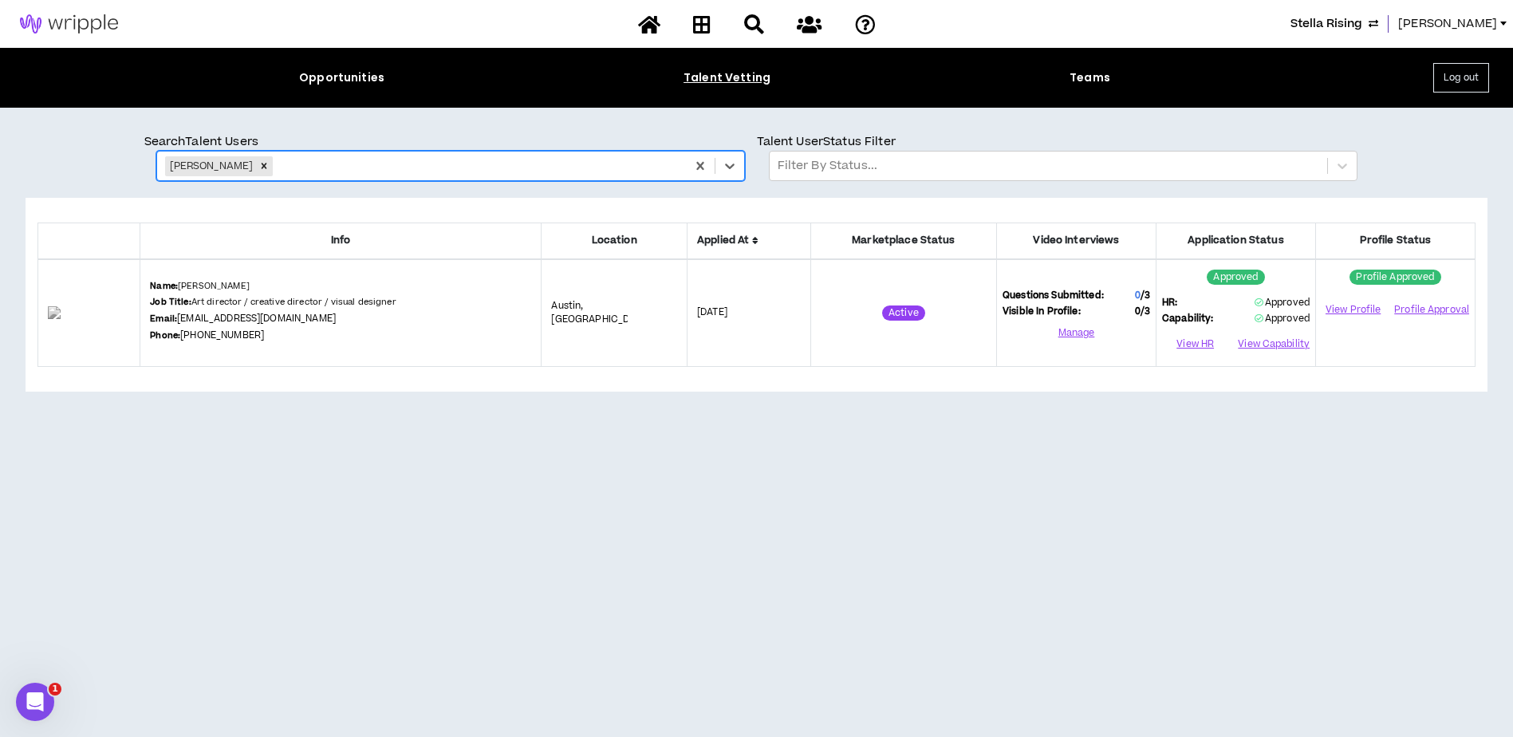
click at [1485, 18] on span "[PERSON_NAME]" at bounding box center [1447, 24] width 99 height 18
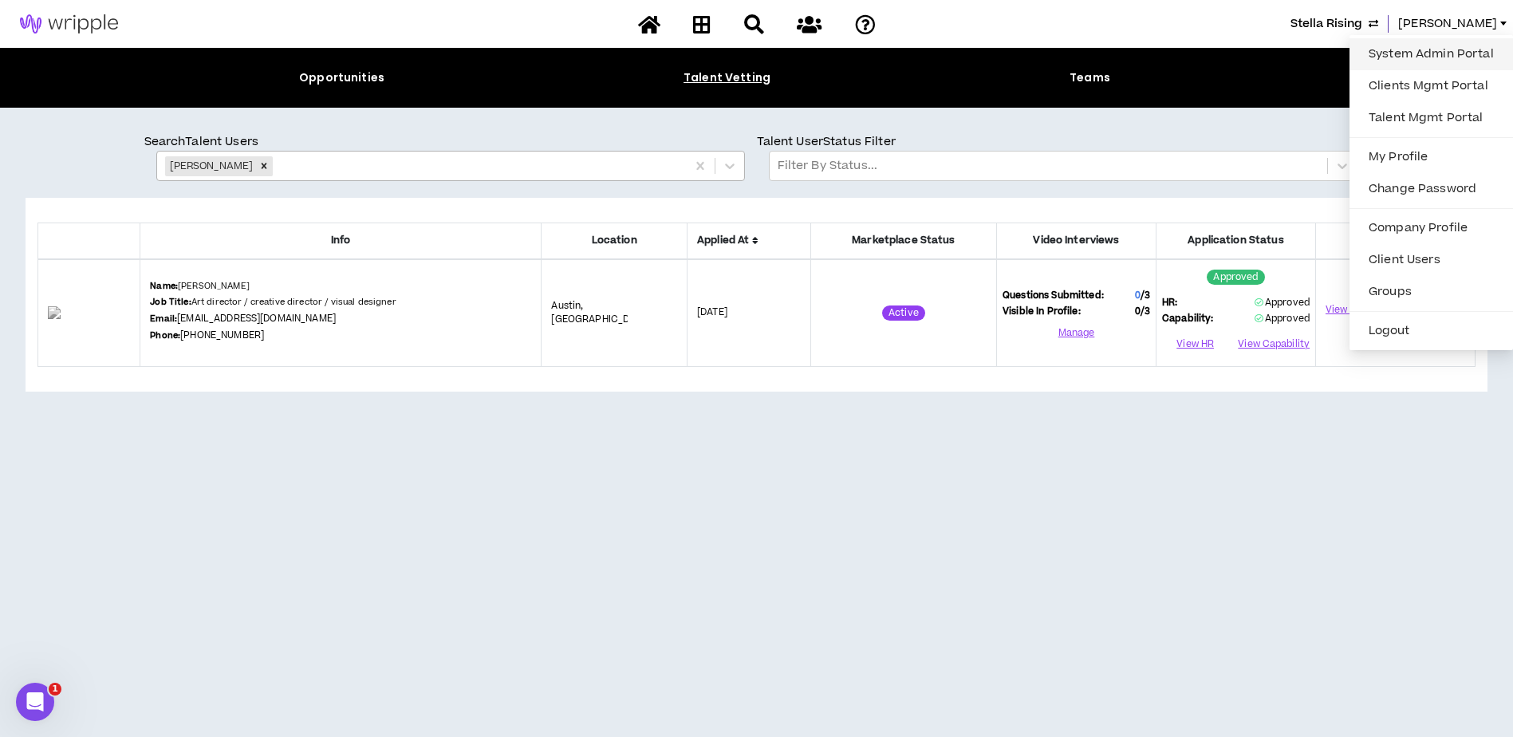
click at [1422, 52] on link "System Admin Portal" at bounding box center [1431, 54] width 144 height 24
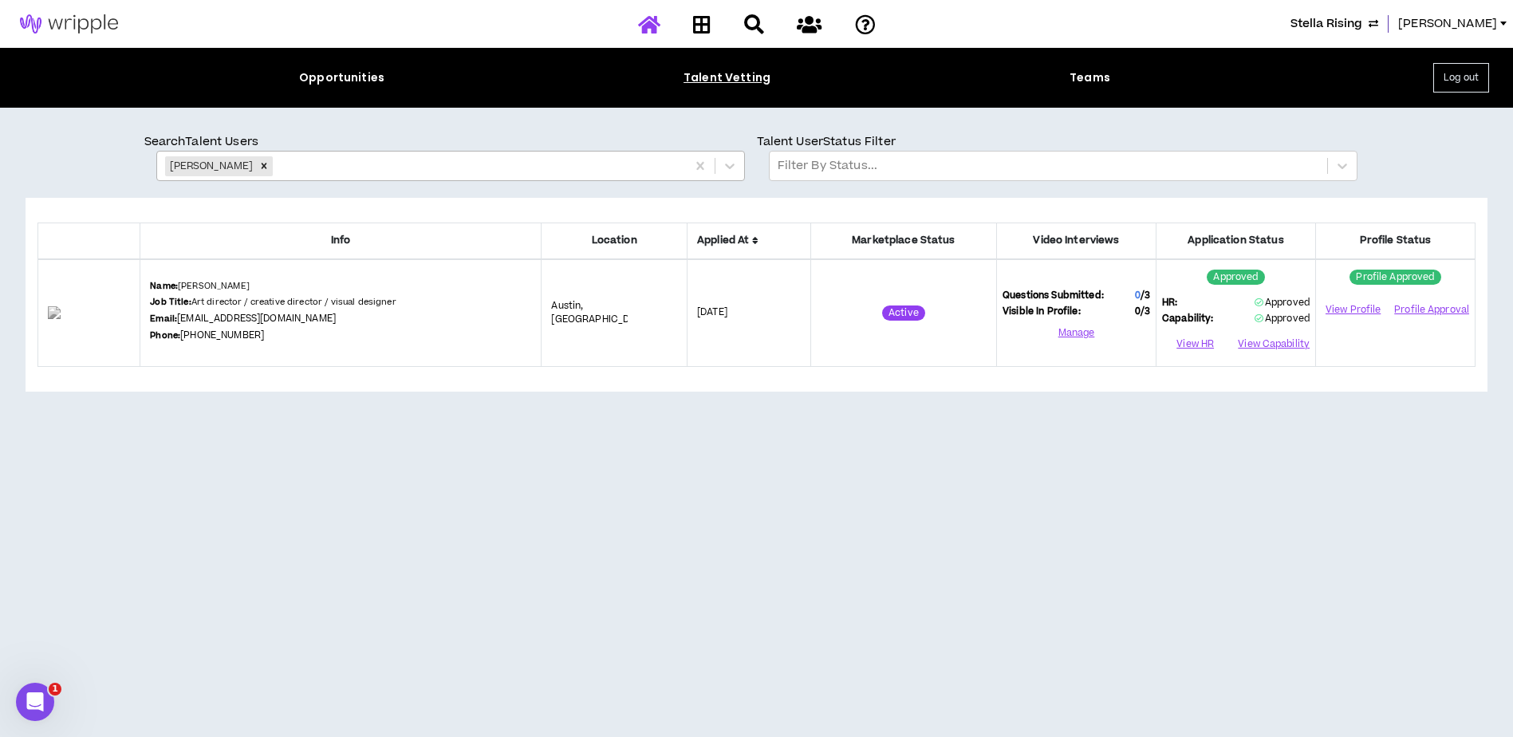
click at [652, 26] on icon at bounding box center [649, 24] width 22 height 20
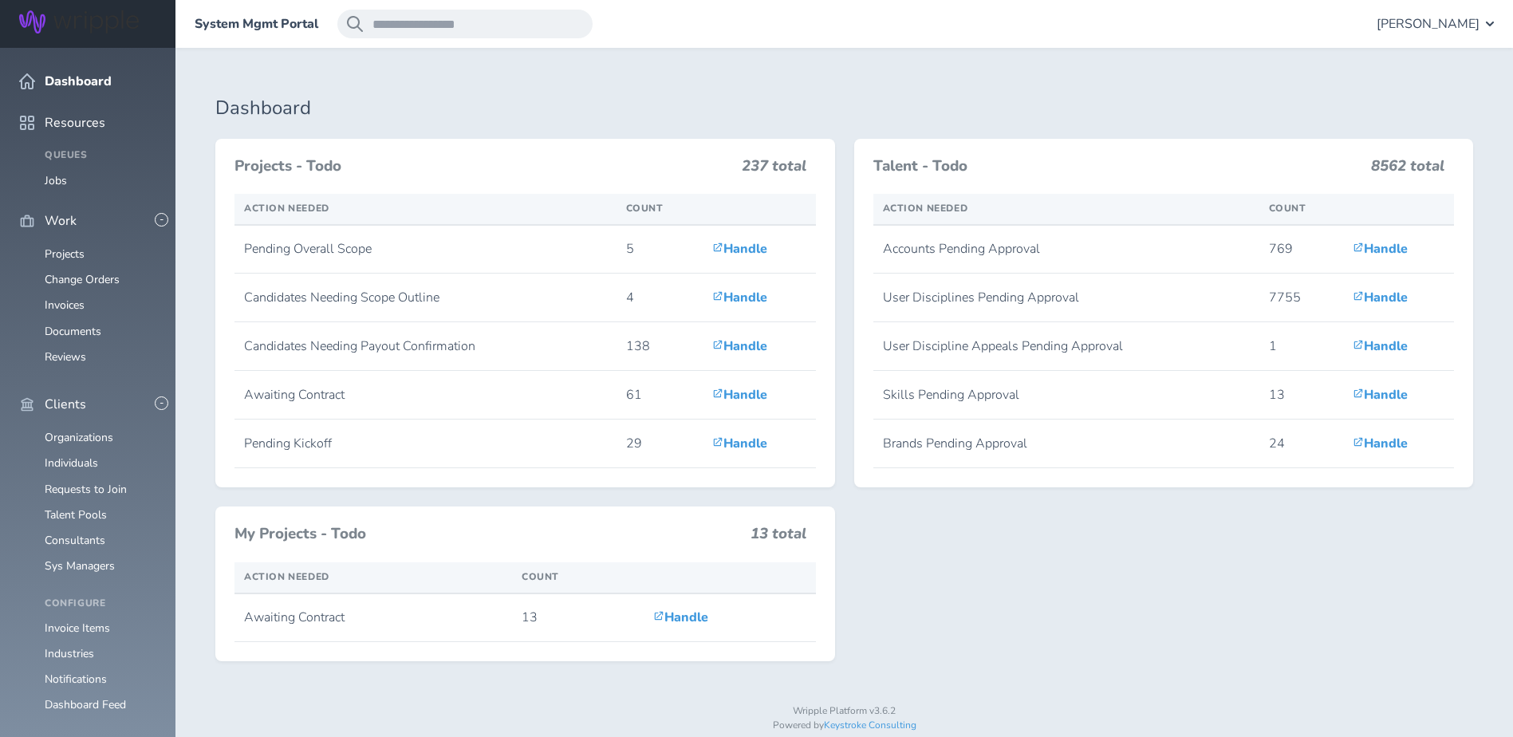
scroll to position [239, 0]
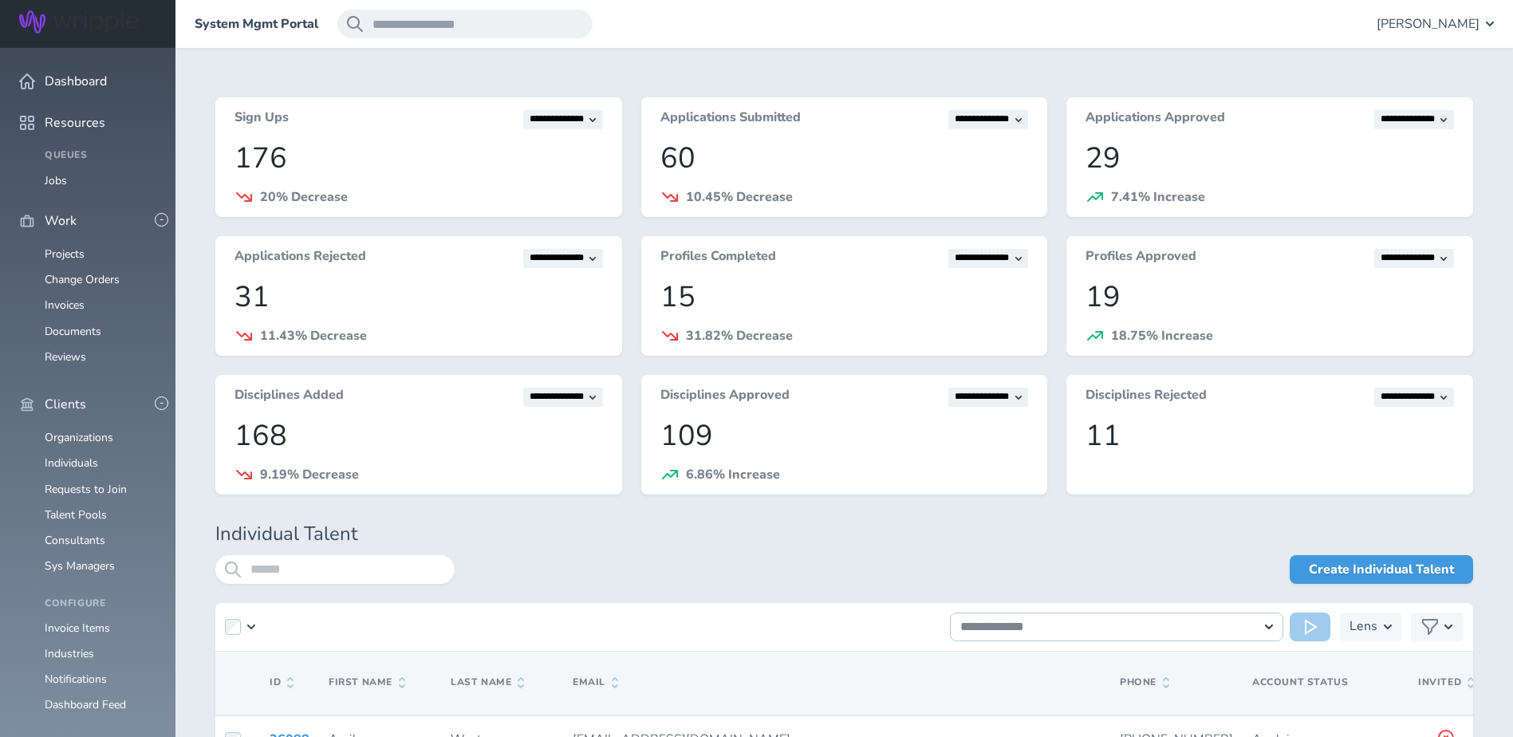
scroll to position [239, 0]
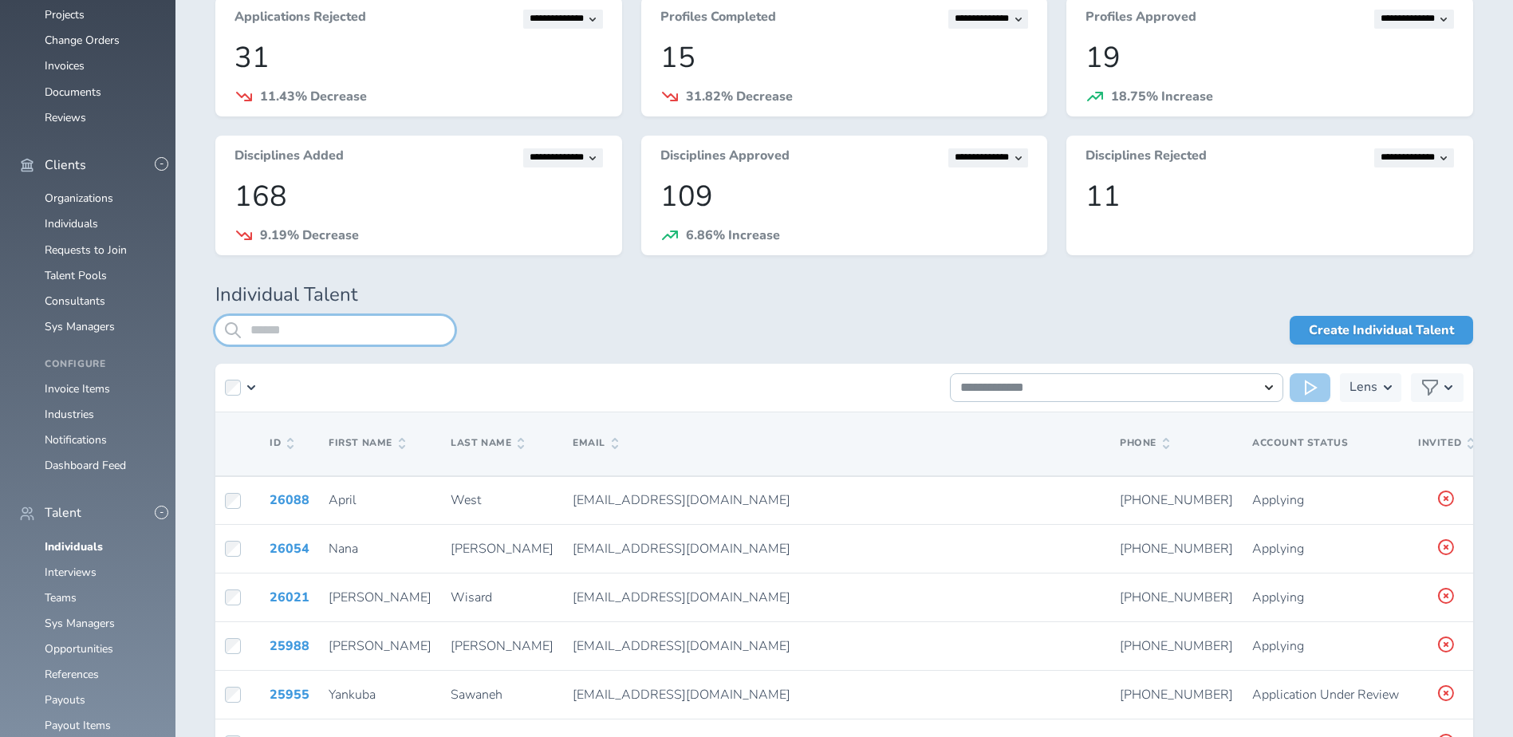
click at [372, 331] on input "search" at bounding box center [334, 330] width 239 height 29
type input "**********"
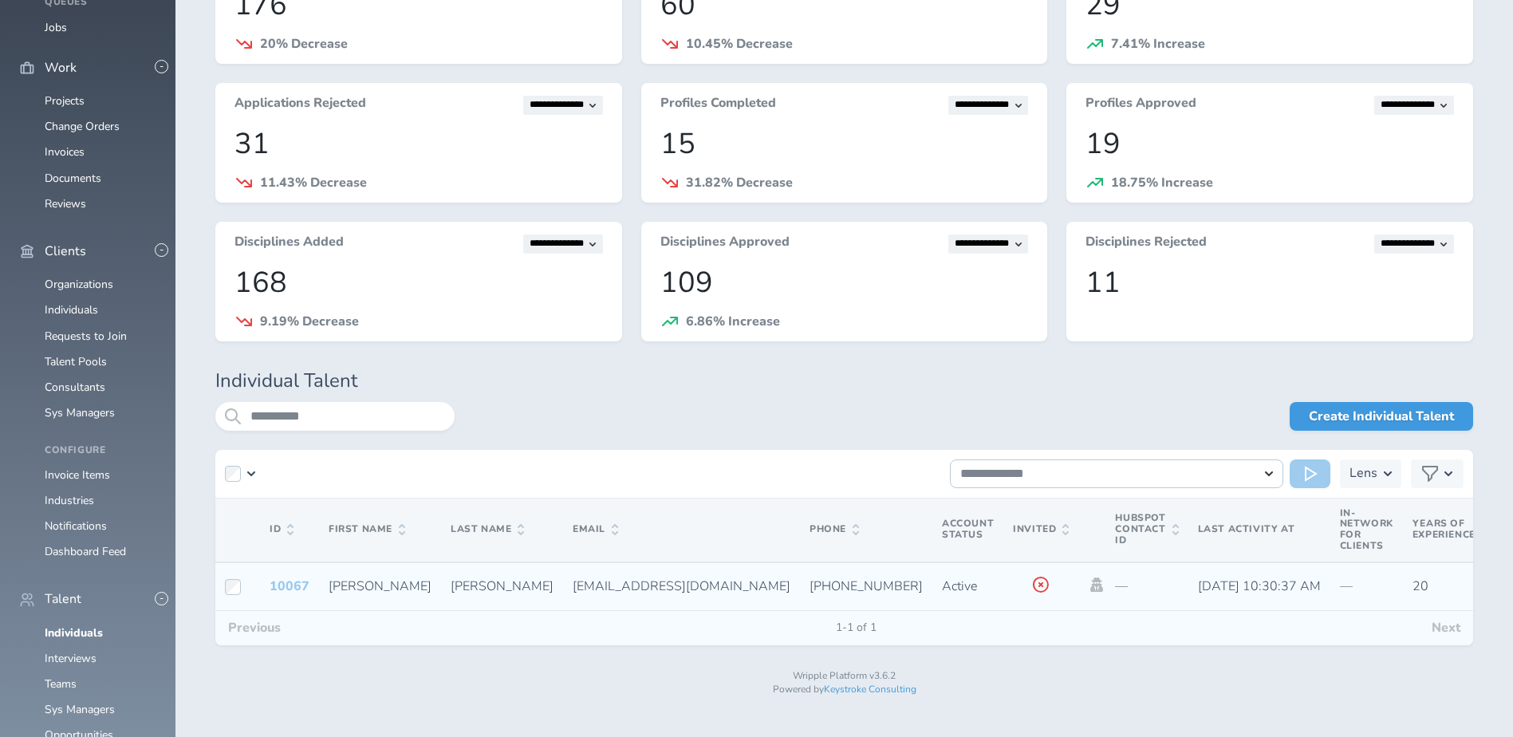
click at [283, 583] on link "10067" at bounding box center [290, 586] width 40 height 18
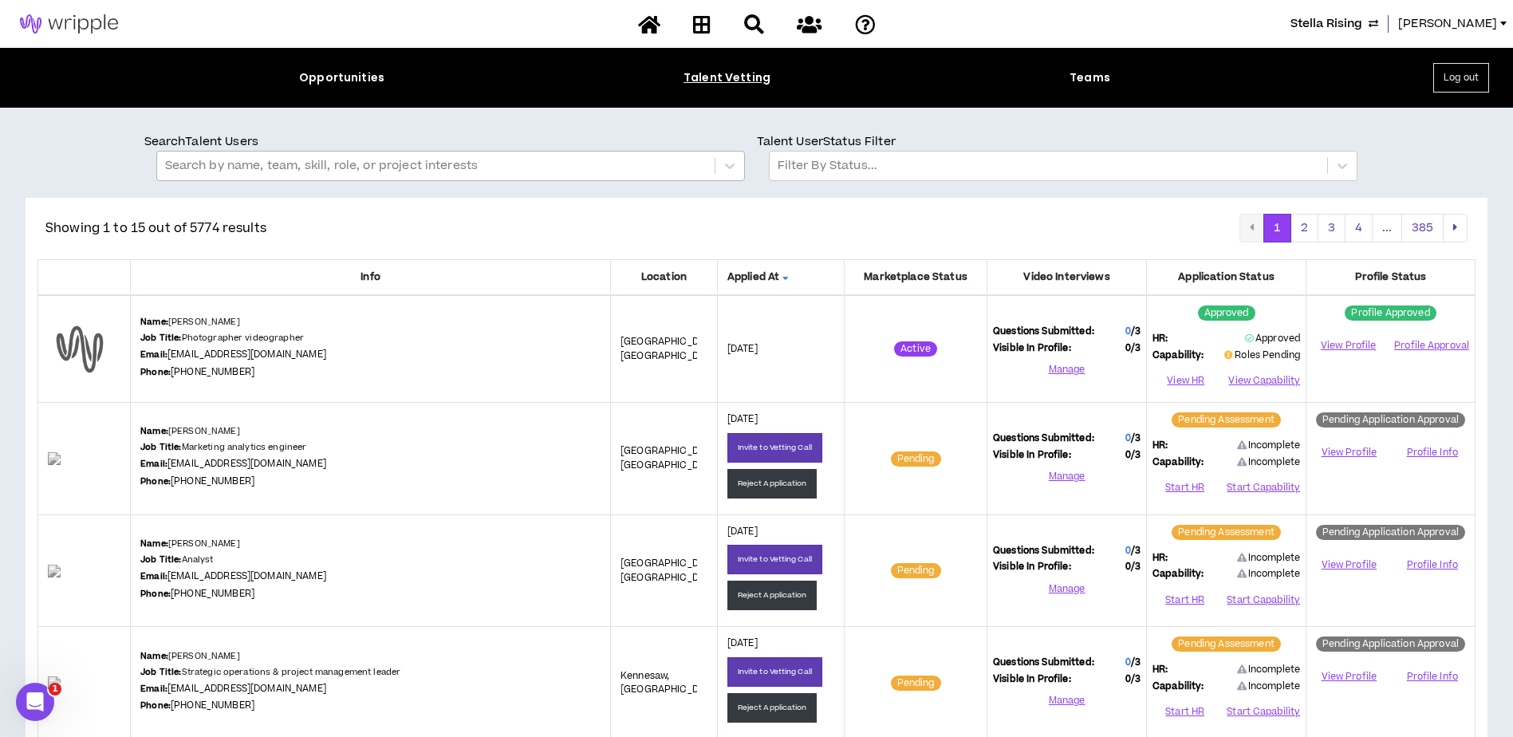
click at [318, 165] on div at bounding box center [435, 165] width 541 height 21
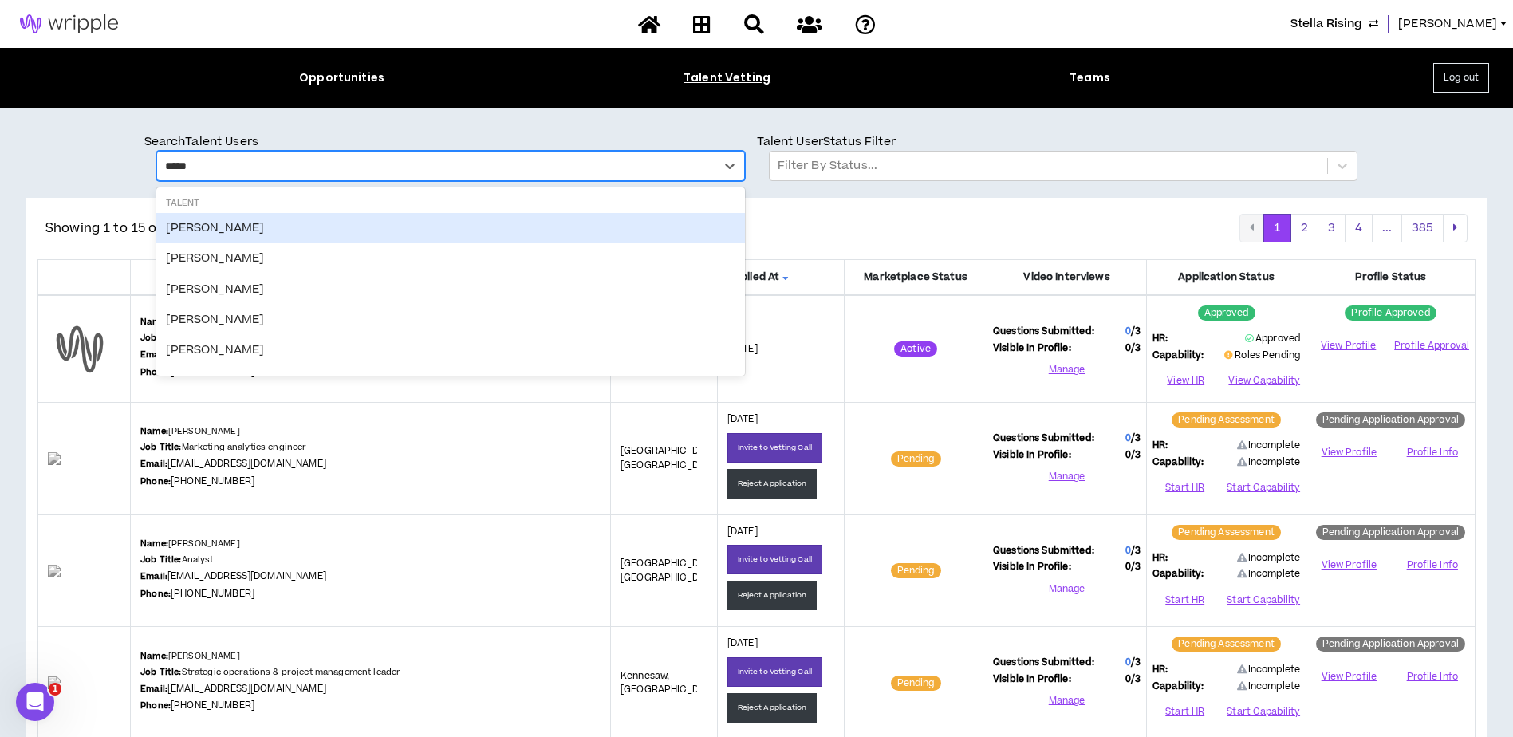
type input "******"
click at [242, 235] on div "[PERSON_NAME]" at bounding box center [450, 228] width 588 height 30
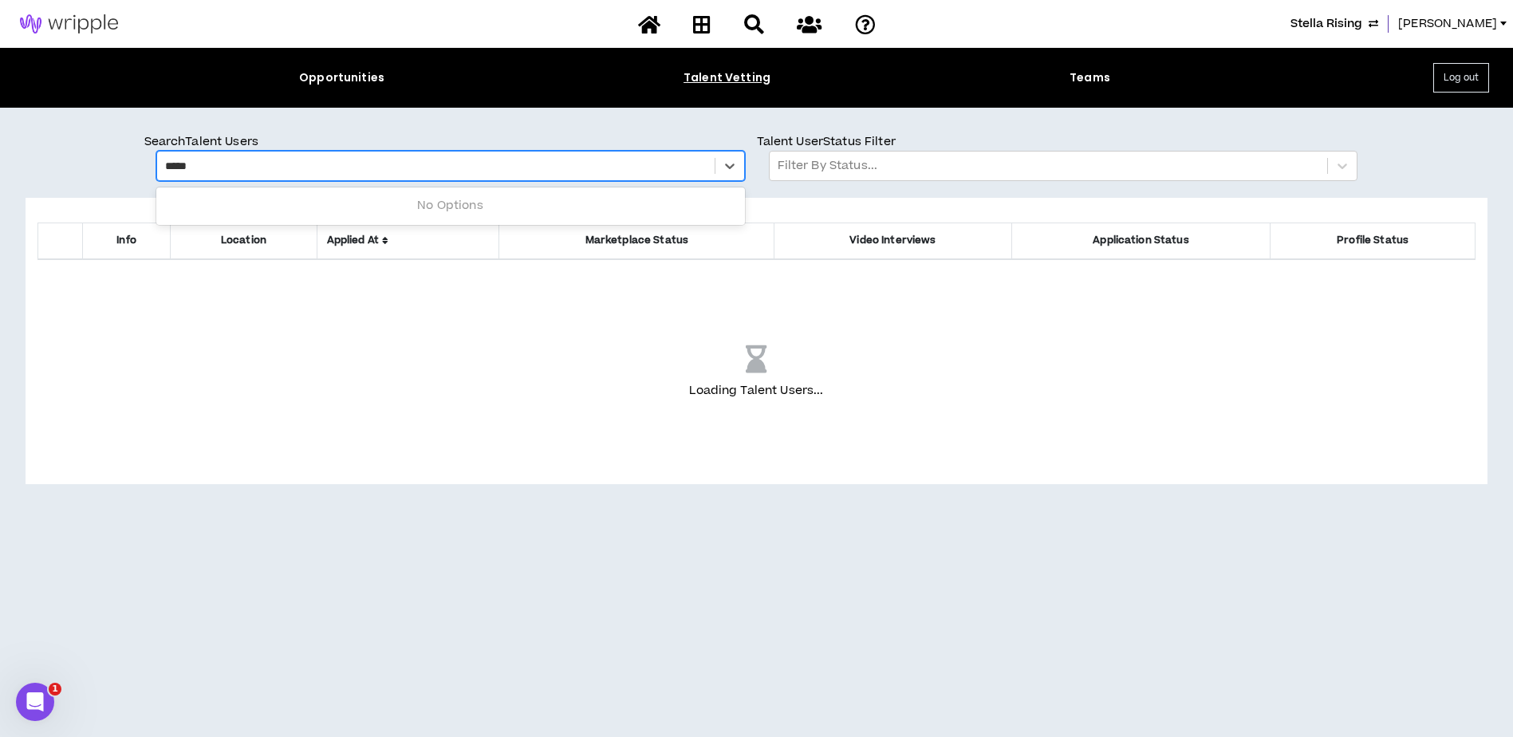
type input "******"
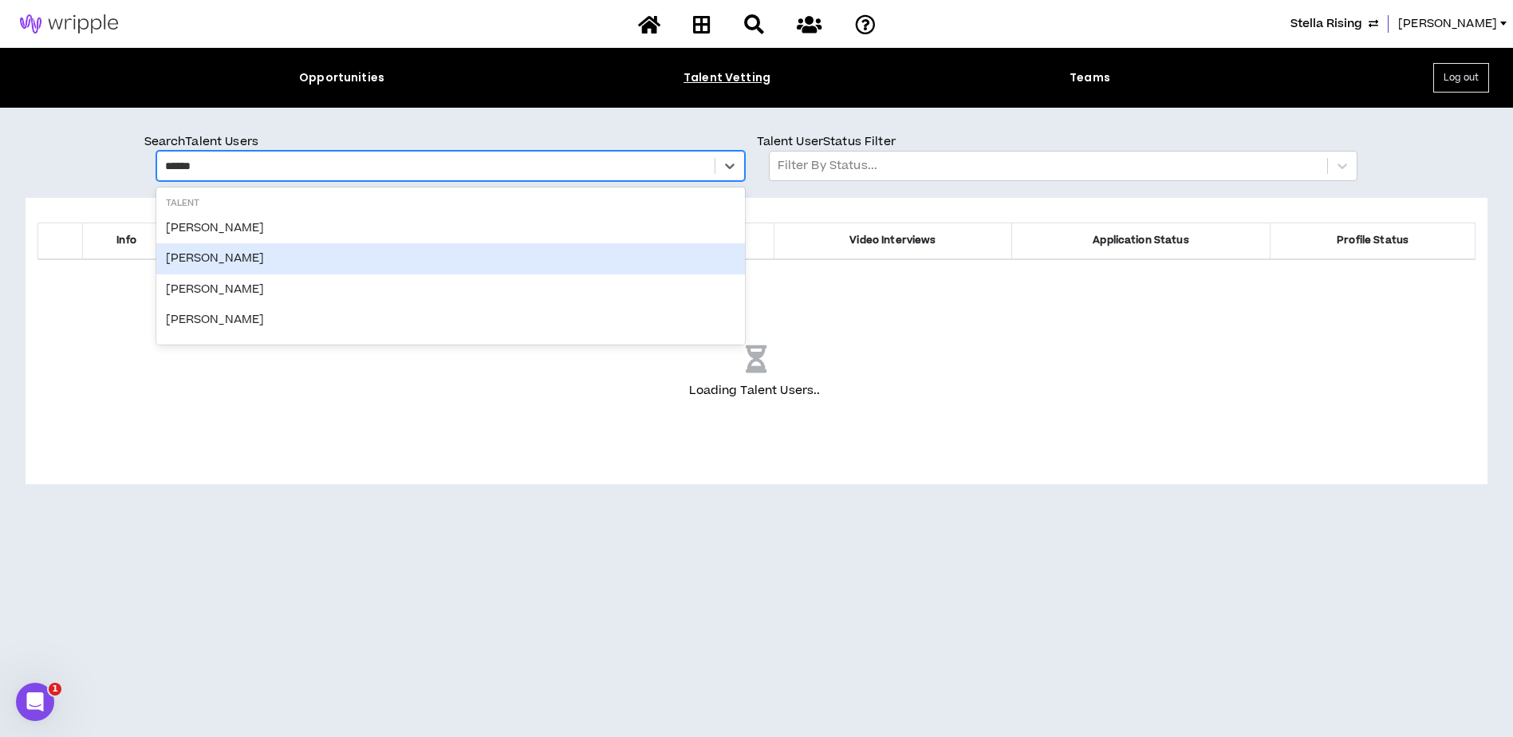
click at [274, 260] on div "[PERSON_NAME]" at bounding box center [450, 258] width 588 height 30
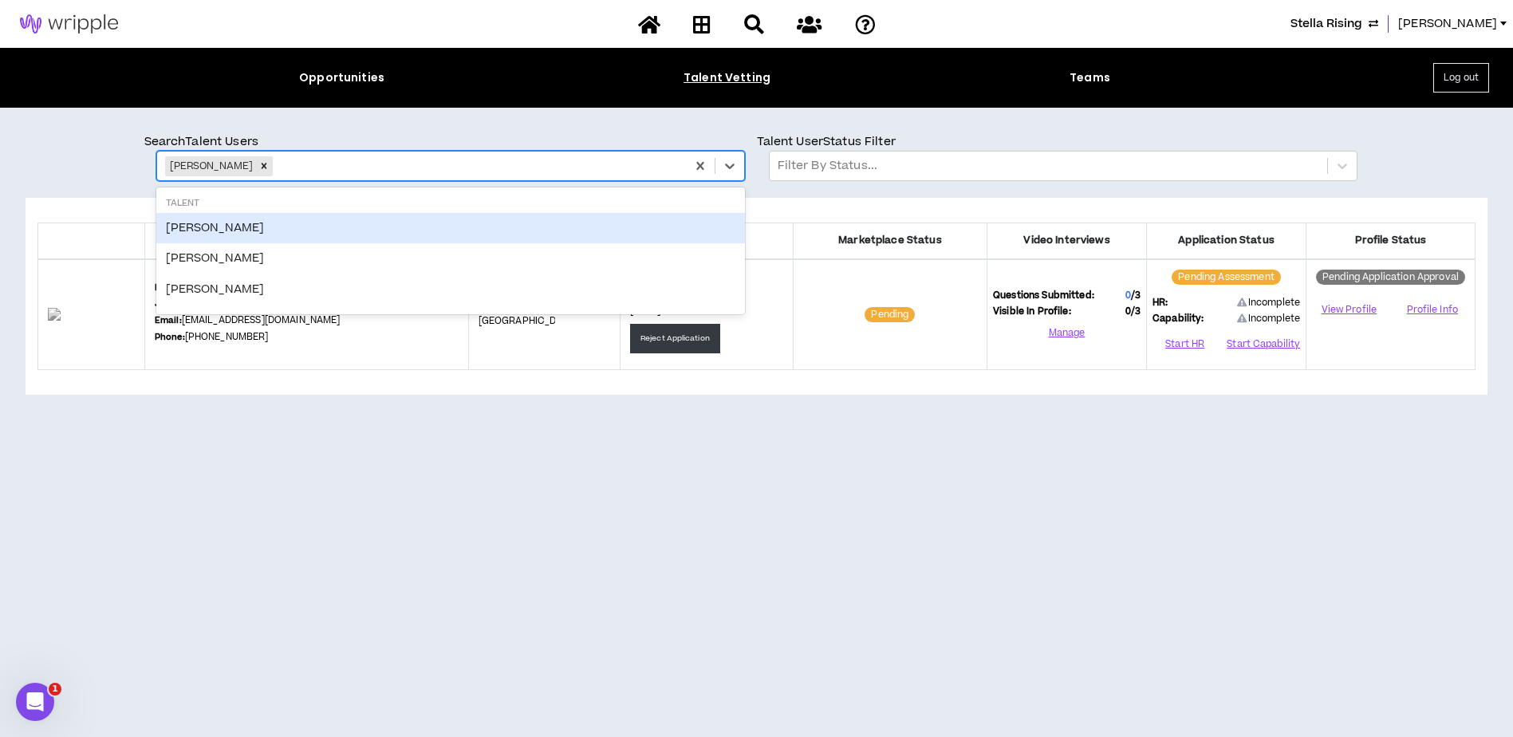
click at [285, 168] on div at bounding box center [476, 165] width 401 height 21
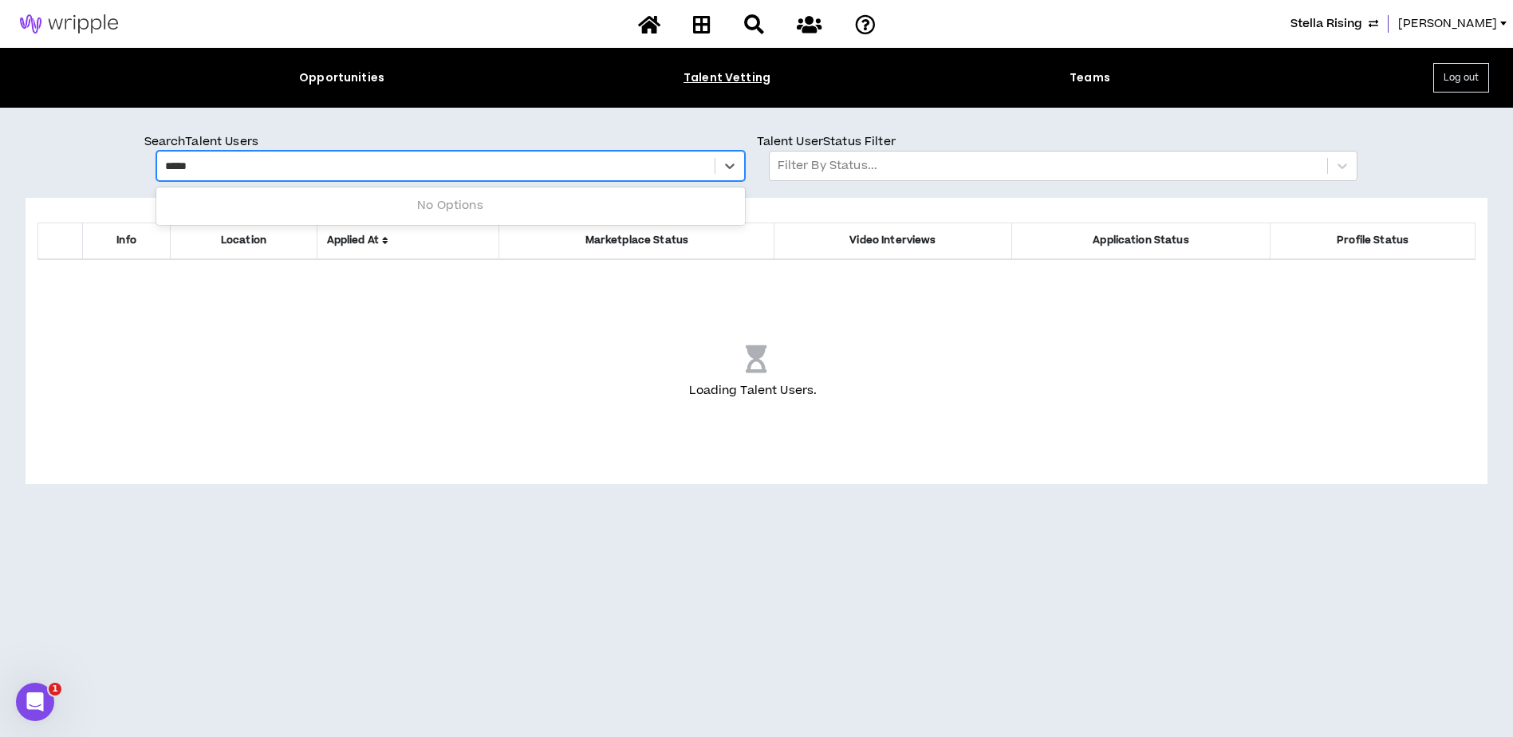
type input "******"
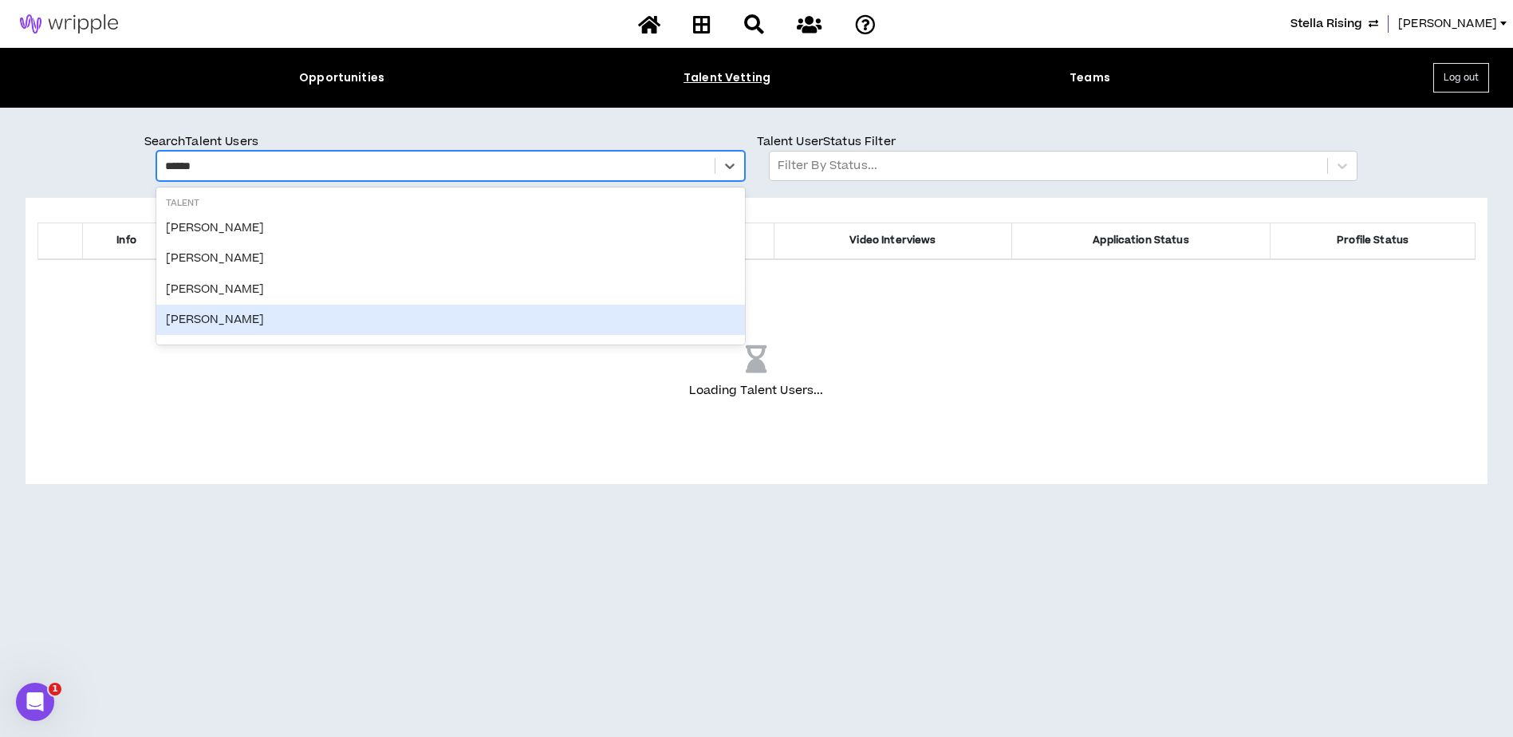
click at [280, 307] on div "[PERSON_NAME]" at bounding box center [450, 320] width 588 height 30
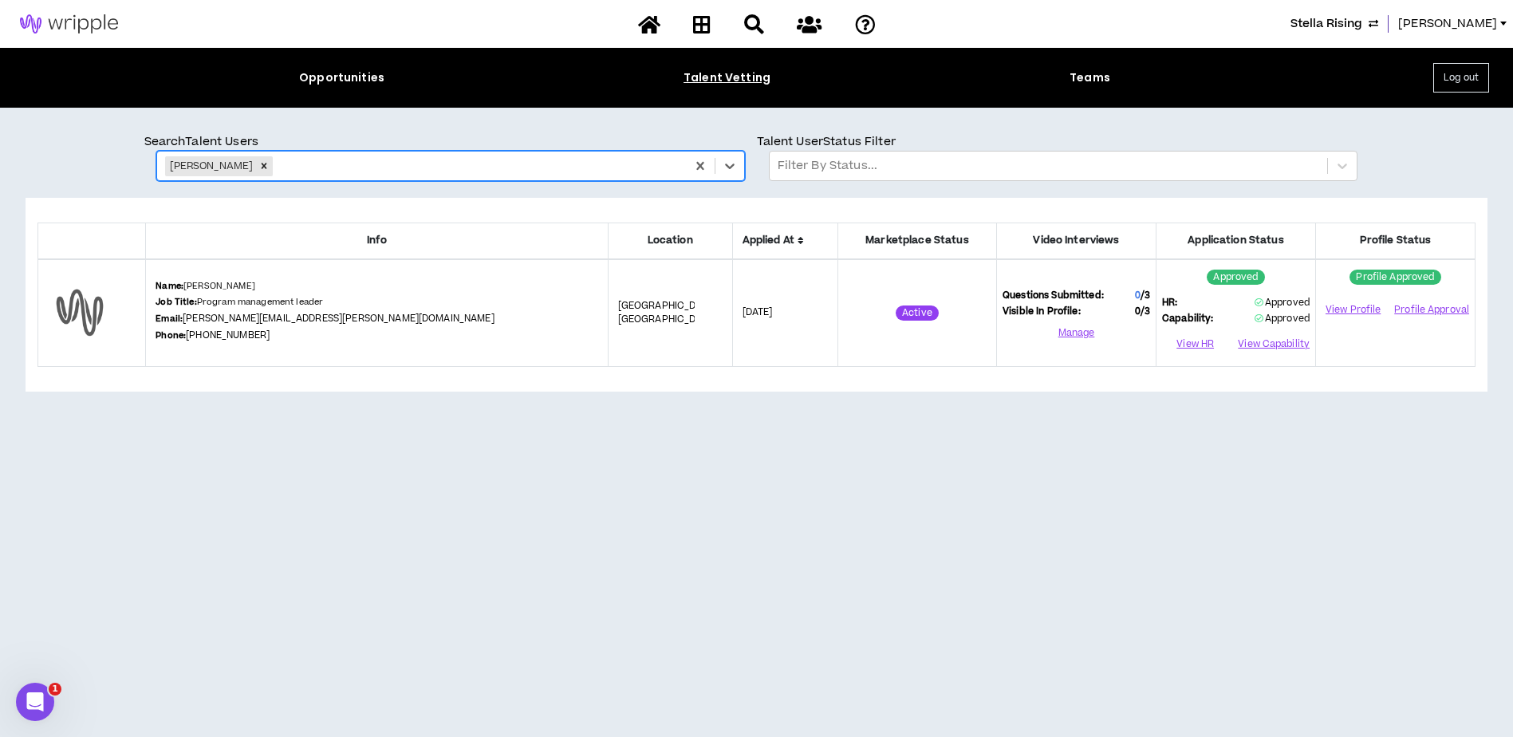
click at [291, 174] on div at bounding box center [476, 165] width 401 height 21
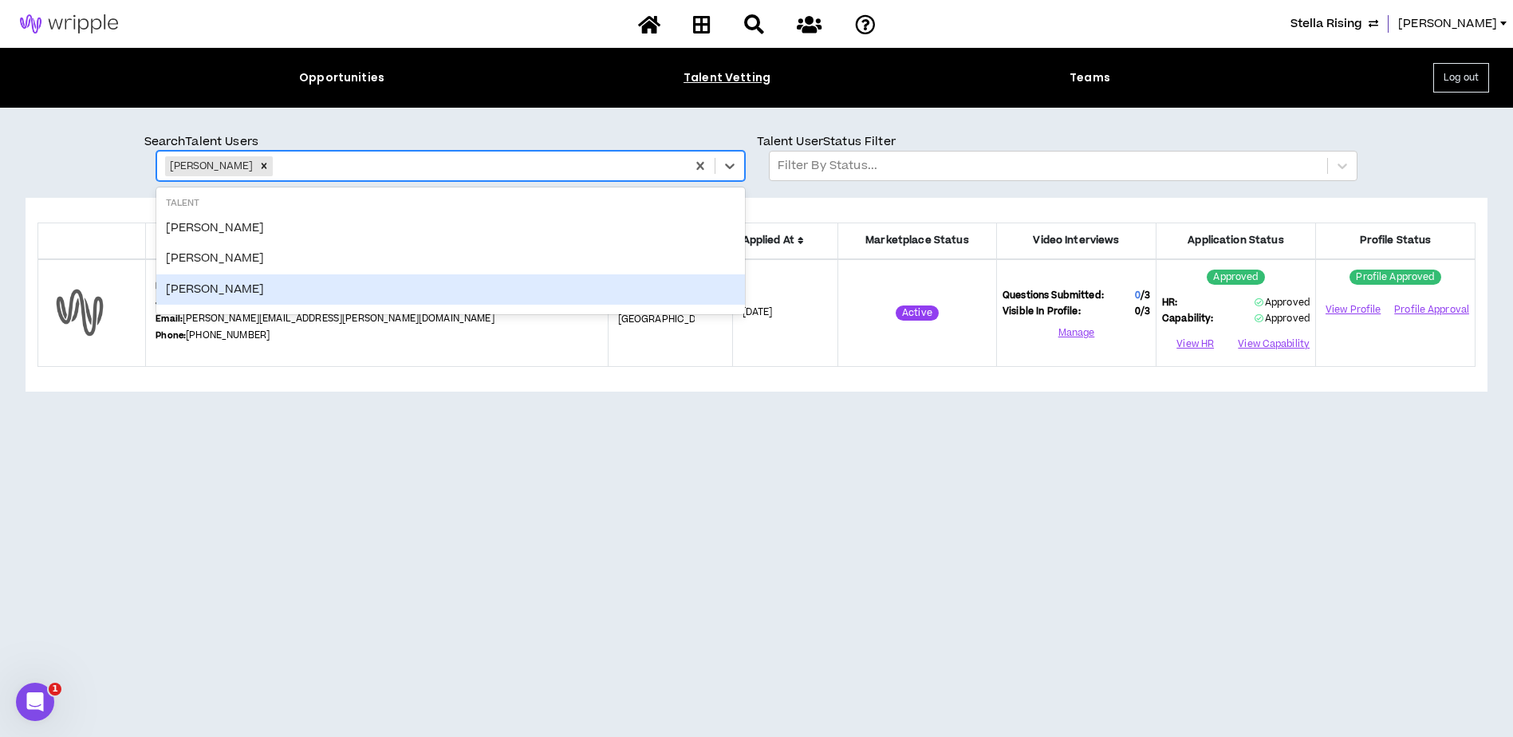
click at [277, 290] on div "[PERSON_NAME]" at bounding box center [450, 289] width 588 height 30
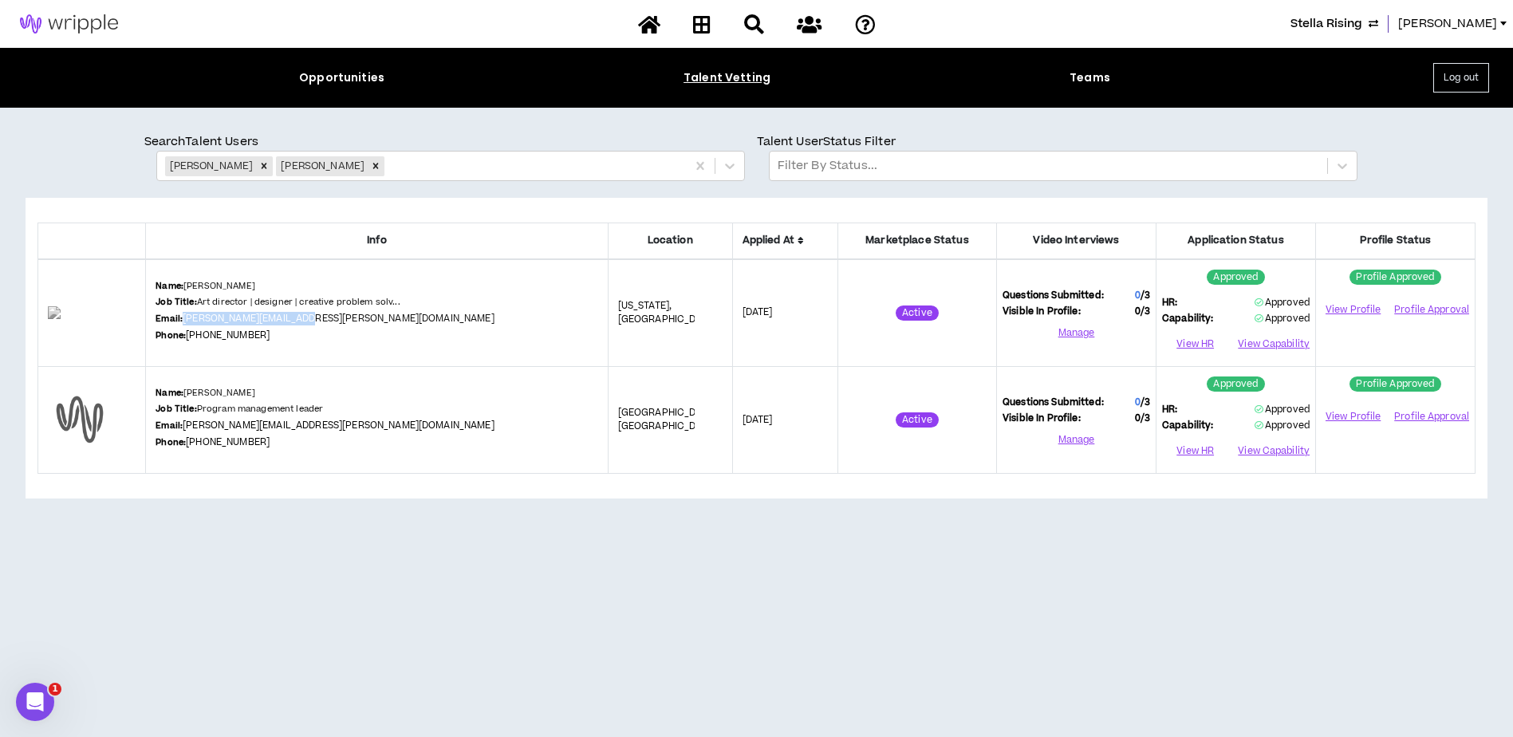
drag, startPoint x: 324, startPoint y: 316, endPoint x: 203, endPoint y: 315, distance: 120.4
click at [203, 315] on div "Name: Lisa Realmuto Walsh Job Title: Art director | designer | creative problem…" at bounding box center [376, 313] width 442 height 66
drag, startPoint x: 203, startPoint y: 315, endPoint x: 215, endPoint y: 313, distance: 12.2
copy link "[PERSON_NAME][EMAIL_ADDRESS][PERSON_NAME][DOMAIN_NAME]"
click at [1489, 26] on span "Corey" at bounding box center [1447, 24] width 99 height 18
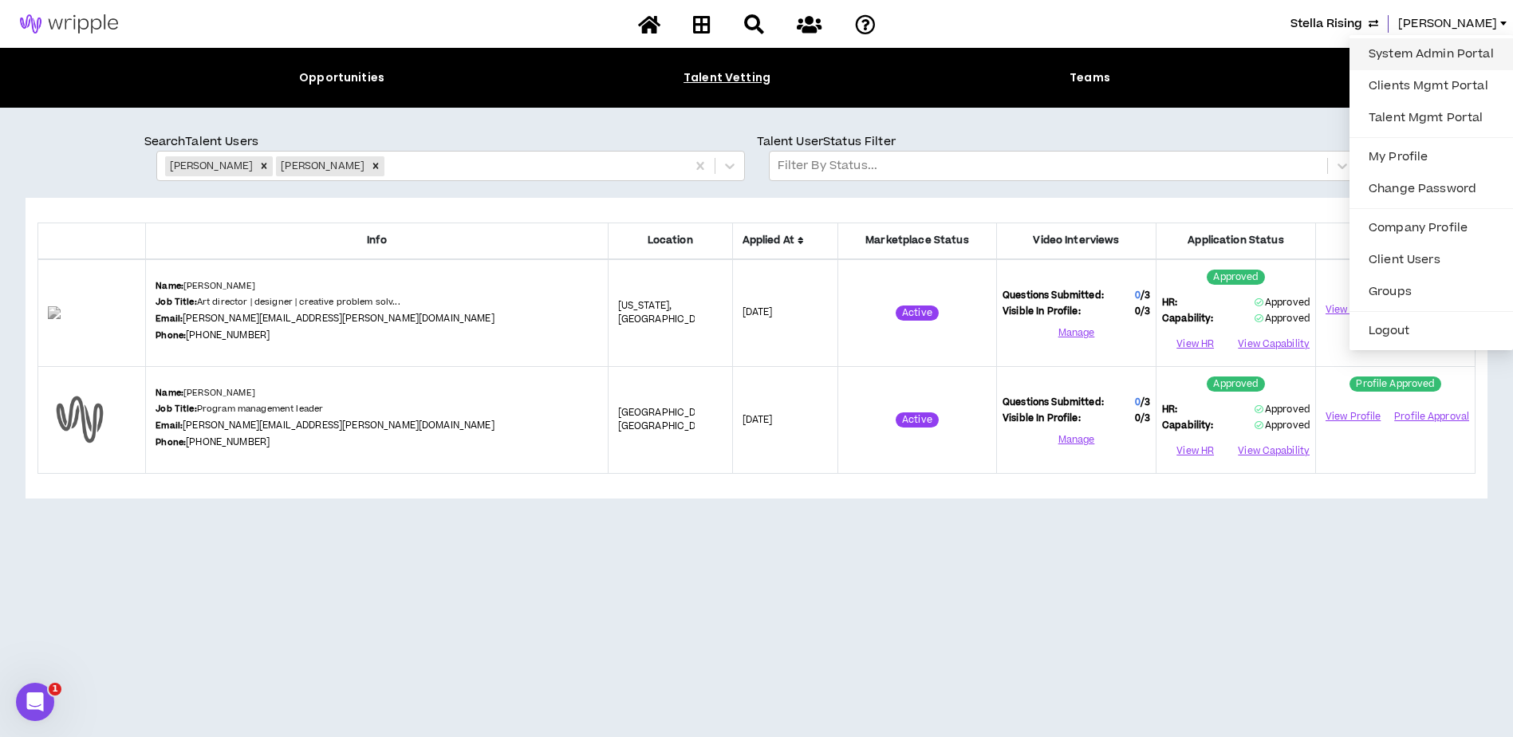
click at [1439, 57] on link "System Admin Portal" at bounding box center [1431, 54] width 144 height 24
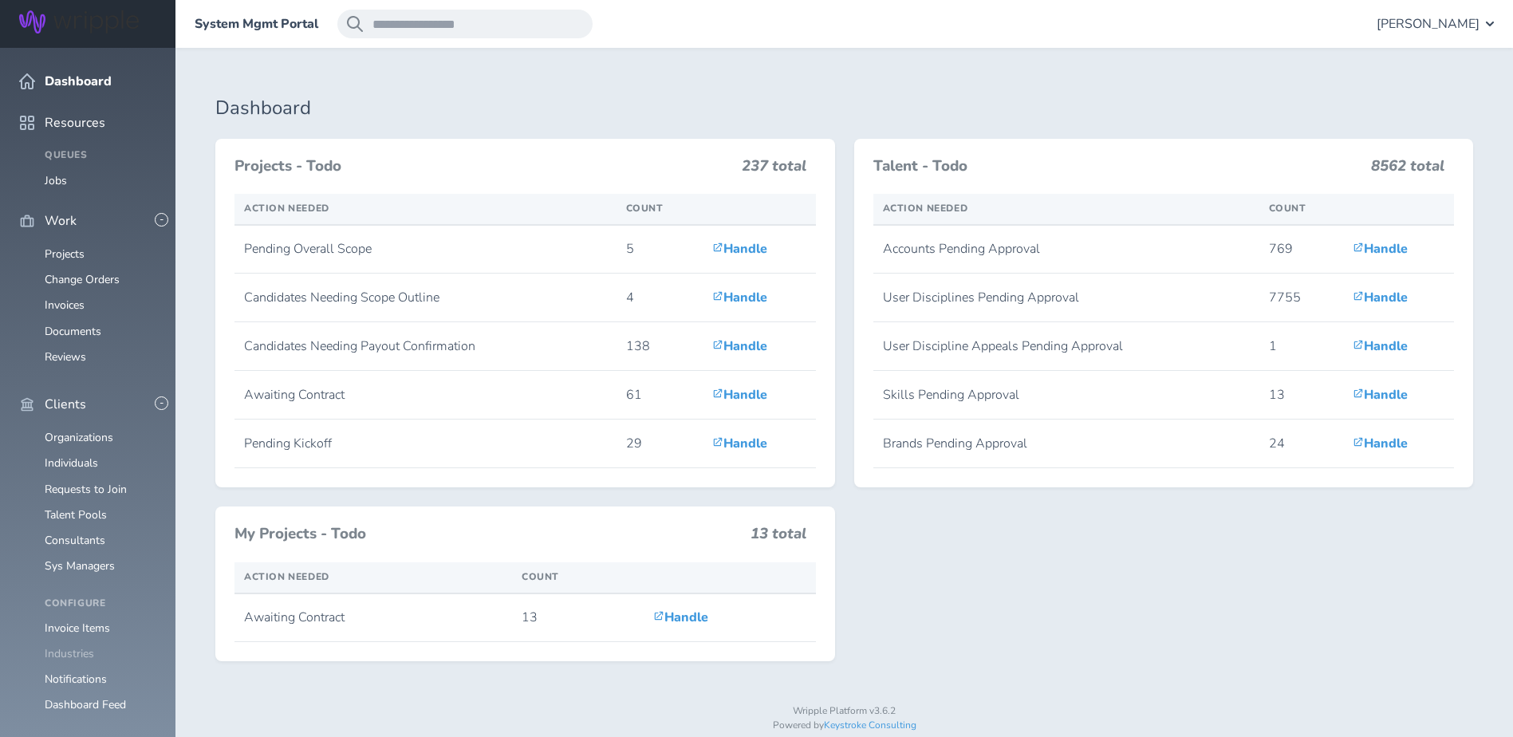
scroll to position [239, 0]
drag, startPoint x: 87, startPoint y: 510, endPoint x: 150, endPoint y: 509, distance: 63.0
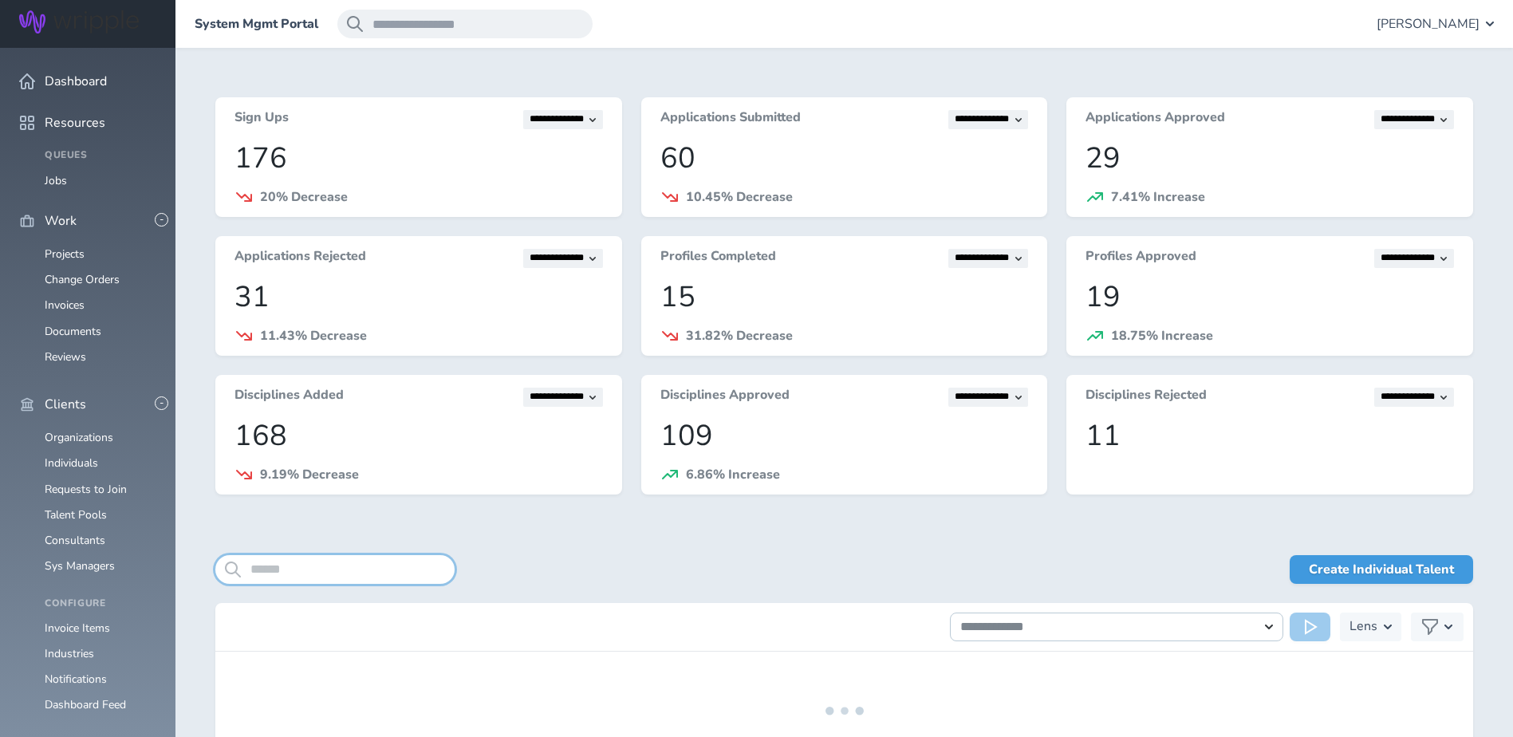
click at [362, 572] on input "search" at bounding box center [334, 569] width 239 height 29
type input "**********"
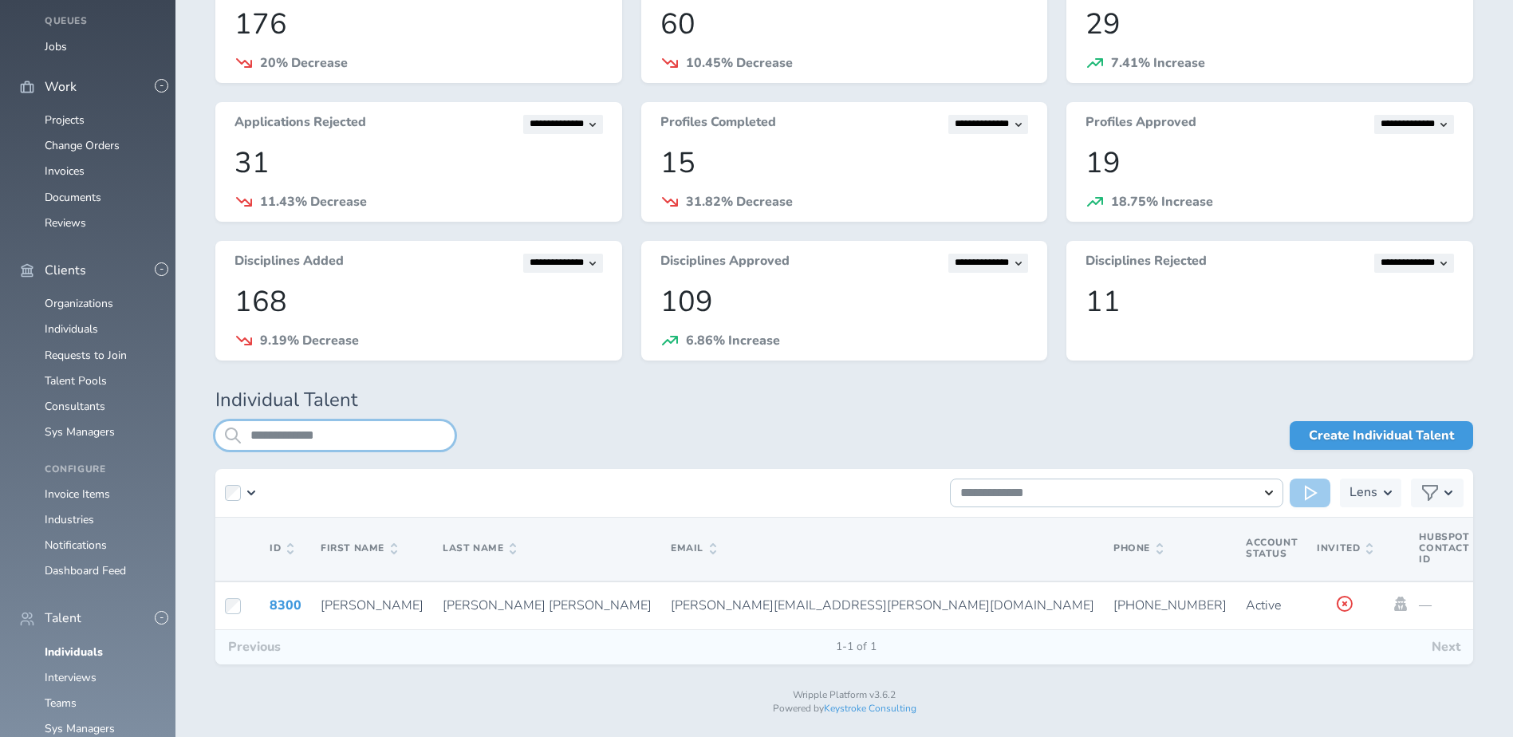
scroll to position [153, 0]
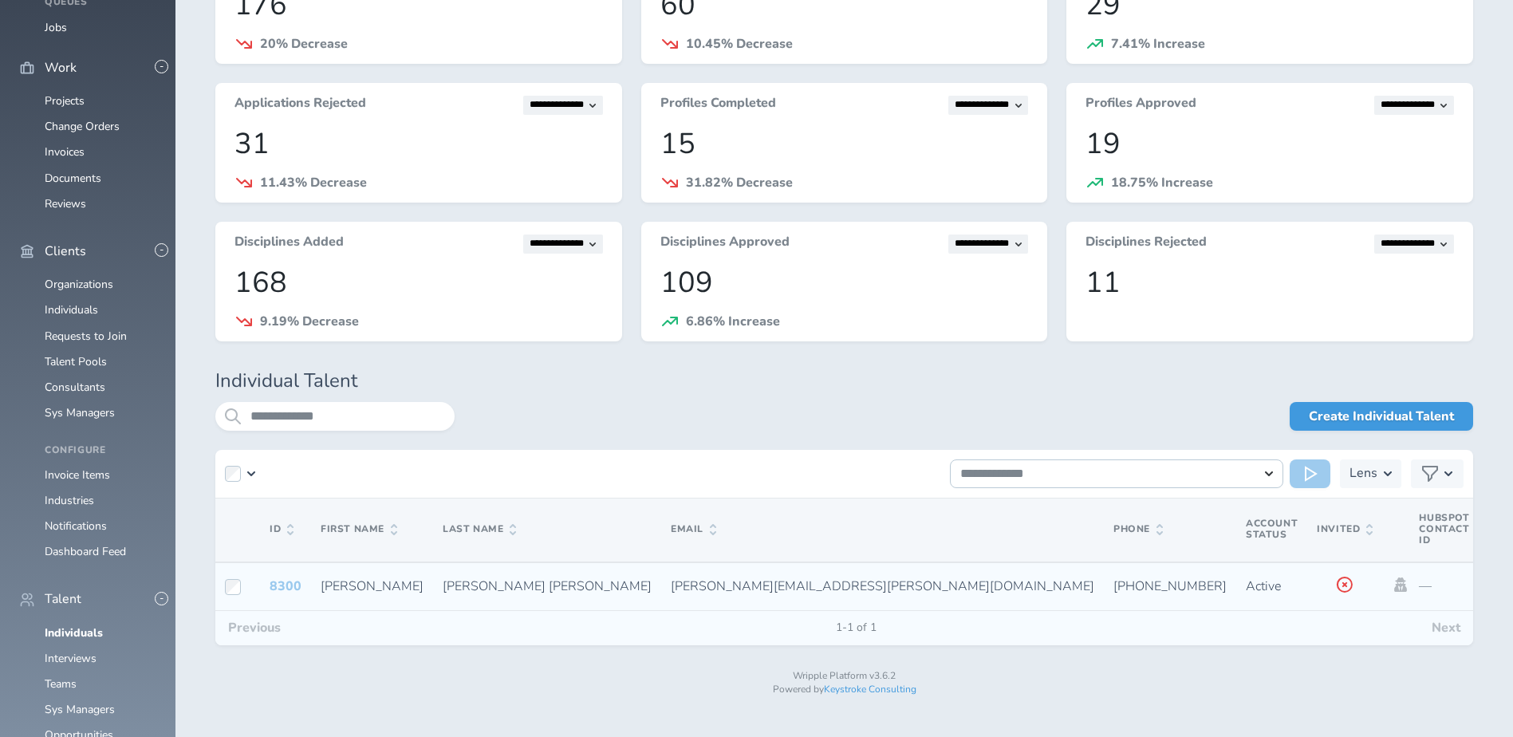
click at [271, 590] on link "8300" at bounding box center [286, 586] width 32 height 18
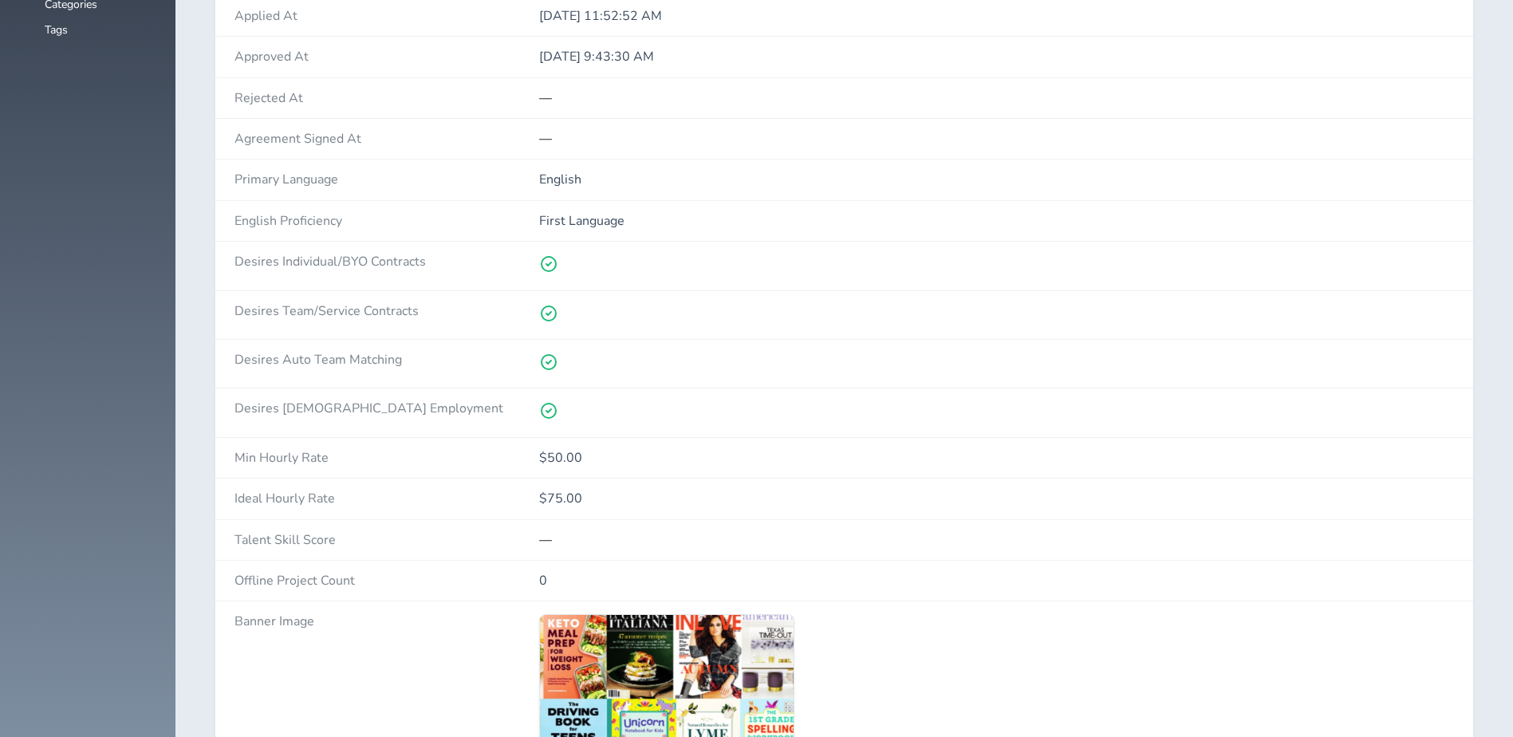
scroll to position [2631, 0]
